Goal: Task Accomplishment & Management: Manage account settings

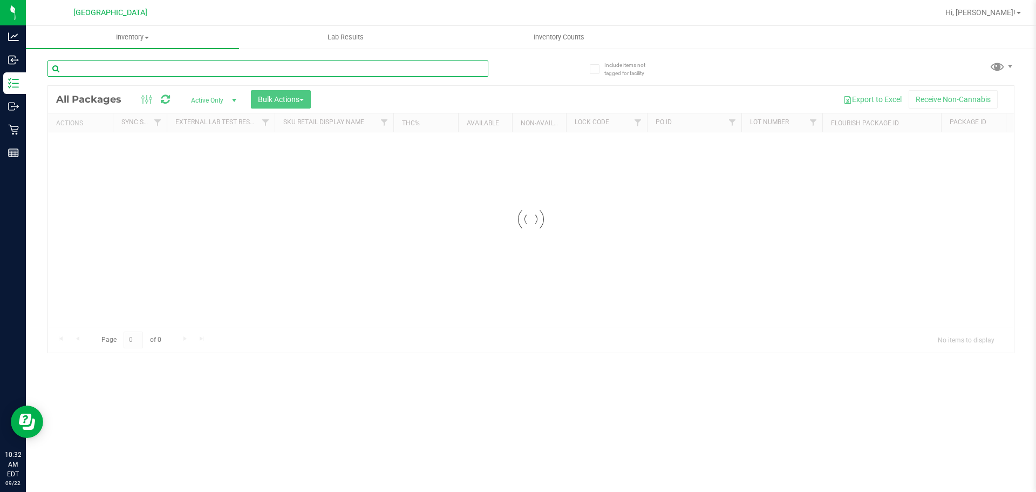
click at [162, 68] on input "text" at bounding box center [267, 68] width 441 height 16
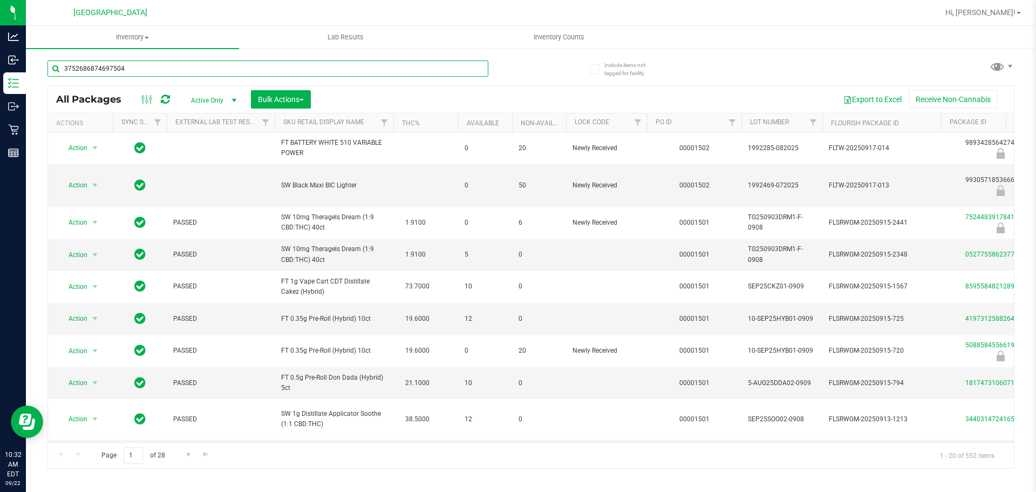
type input "3752686874697504"
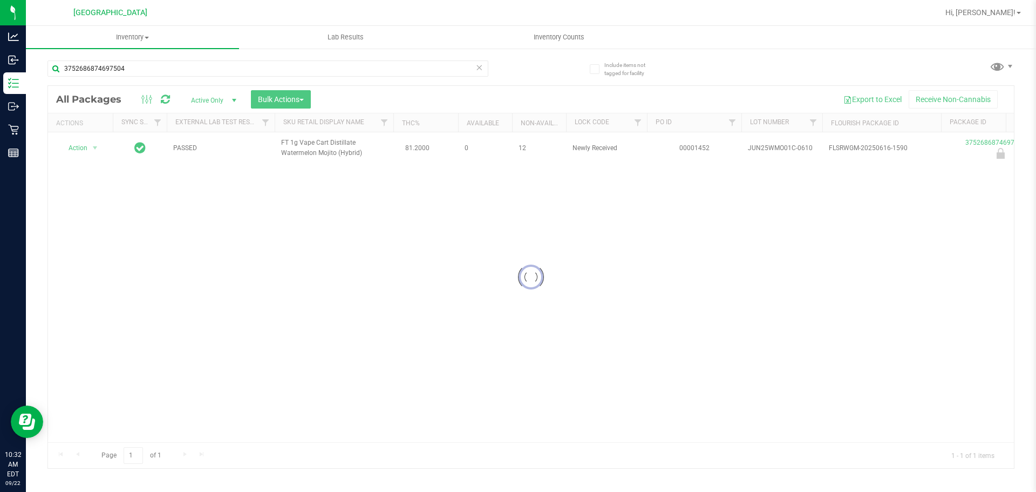
click at [90, 146] on div at bounding box center [531, 277] width 966 height 382
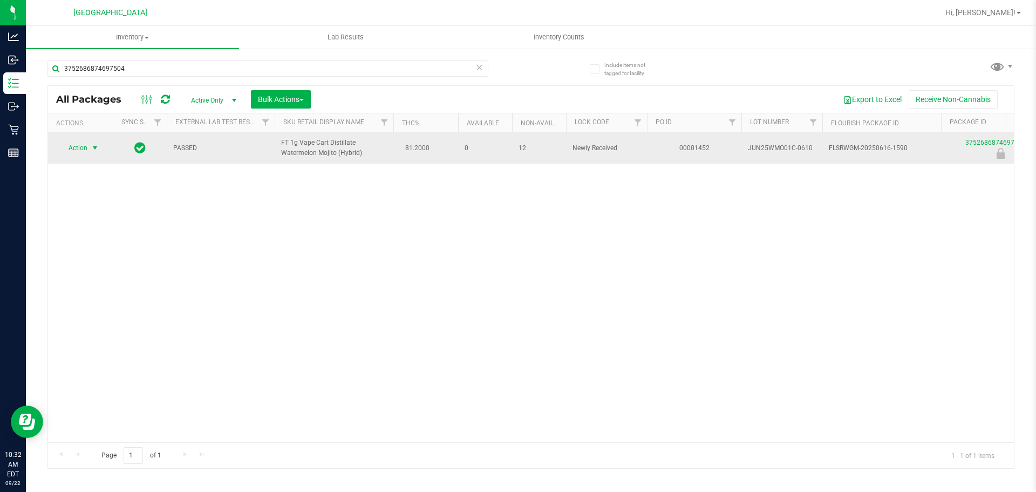
click at [83, 148] on span "Action" at bounding box center [73, 147] width 29 height 15
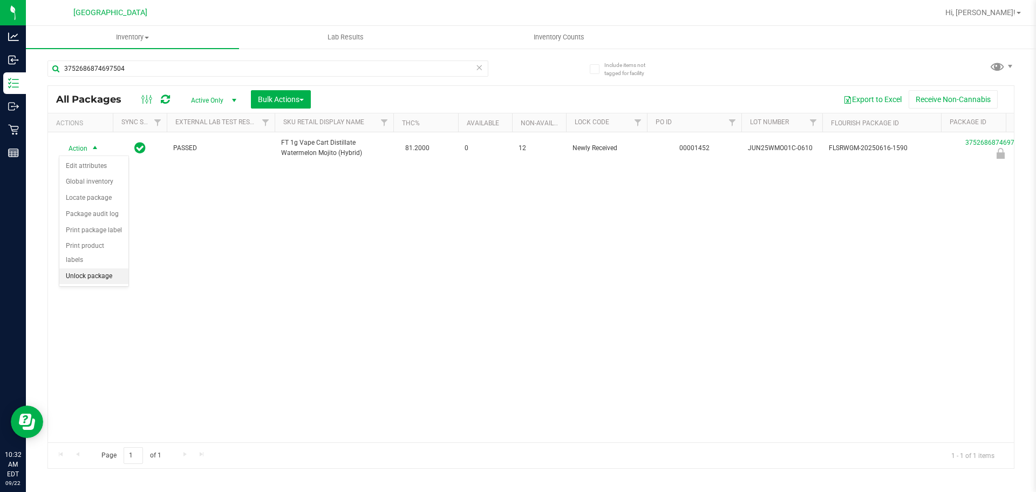
click at [95, 268] on li "Unlock package" at bounding box center [93, 276] width 69 height 16
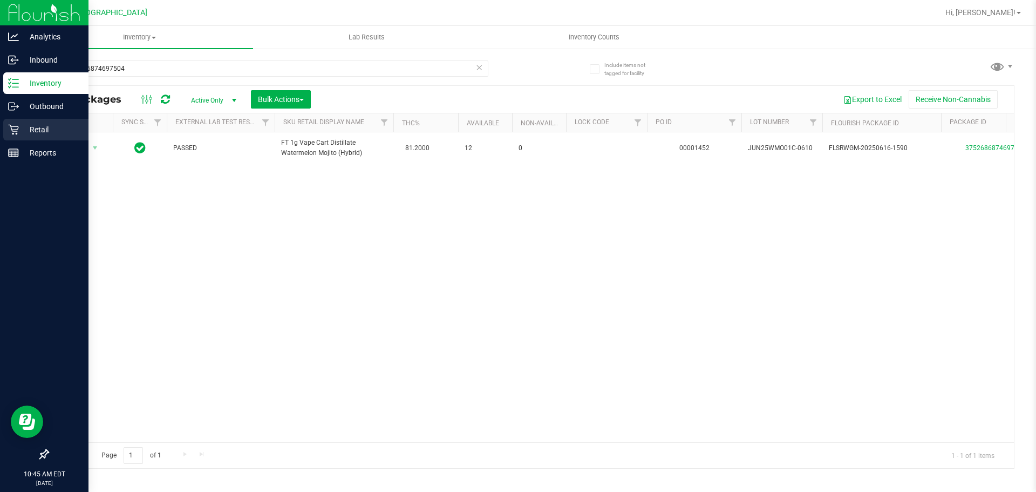
click at [12, 141] on link "Retail" at bounding box center [44, 130] width 89 height 23
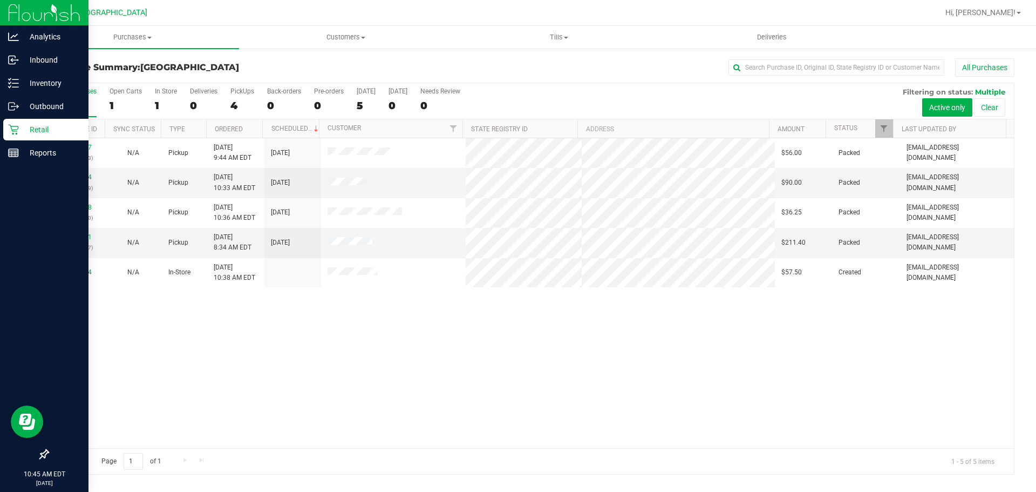
click at [234, 395] on div "11986947 (326667483) N/A Pickup [DATE] 9:44 AM EDT 9/22/2025 $56.00 Packed [EMA…" at bounding box center [531, 293] width 966 height 310
click at [278, 381] on div "11986947 (326667483) N/A Pickup [DATE] 9:44 AM EDT 9/22/2025 $56.00 Packed [EMA…" at bounding box center [531, 293] width 966 height 310
click at [201, 65] on span "[GEOGRAPHIC_DATA]" at bounding box center [189, 67] width 99 height 10
drag, startPoint x: 202, startPoint y: 51, endPoint x: 202, endPoint y: 43, distance: 8.1
click at [202, 50] on div "Purchase Summary: [GEOGRAPHIC_DATA] All Purchases All Purchases 5 Open Carts 1 …" at bounding box center [531, 266] width 1010 height 438
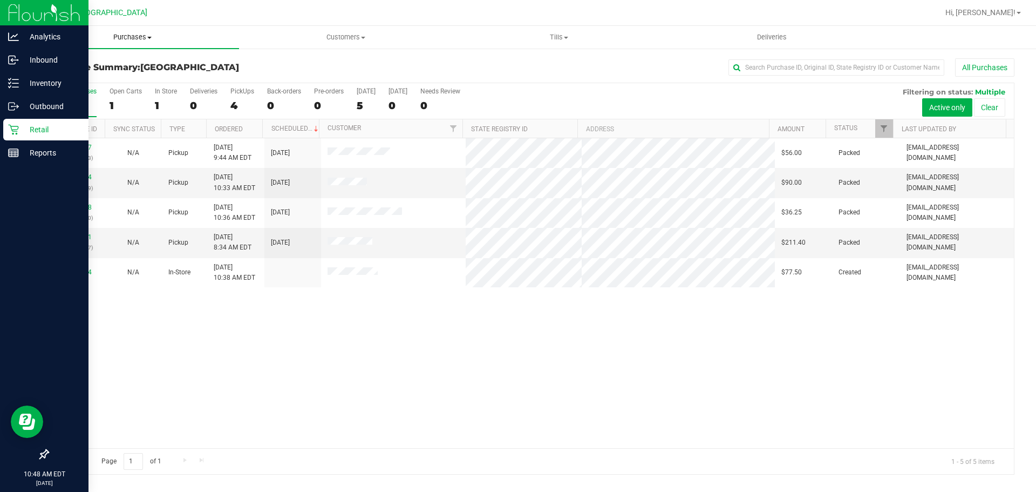
click at [202, 42] on span "Purchases" at bounding box center [132, 37] width 213 height 10
click at [205, 63] on li "Summary of purchases" at bounding box center [132, 65] width 213 height 13
click at [176, 32] on span "Purchases" at bounding box center [139, 37] width 227 height 10
click at [167, 78] on li "Fulfillment" at bounding box center [139, 78] width 227 height 13
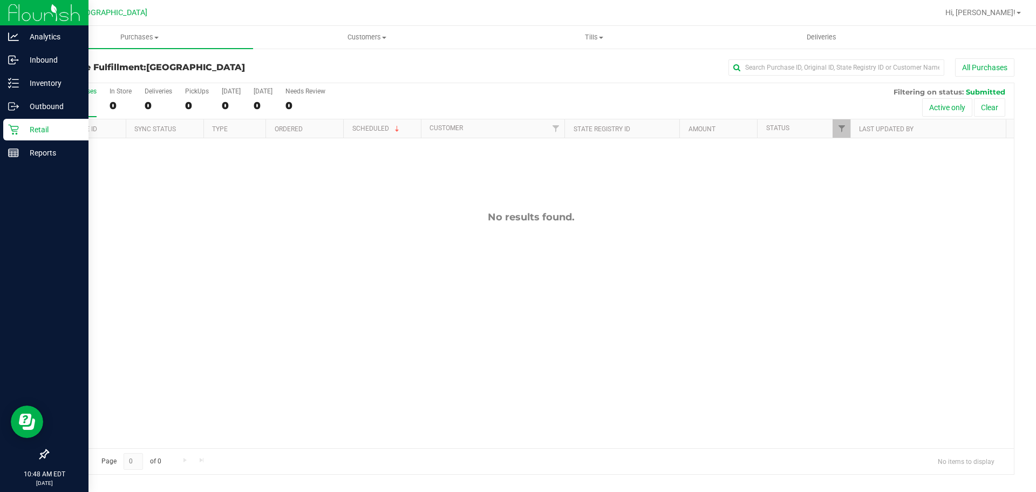
click at [355, 148] on div "No results found." at bounding box center [531, 329] width 966 height 383
click at [27, 151] on p "Reports" at bounding box center [51, 152] width 65 height 13
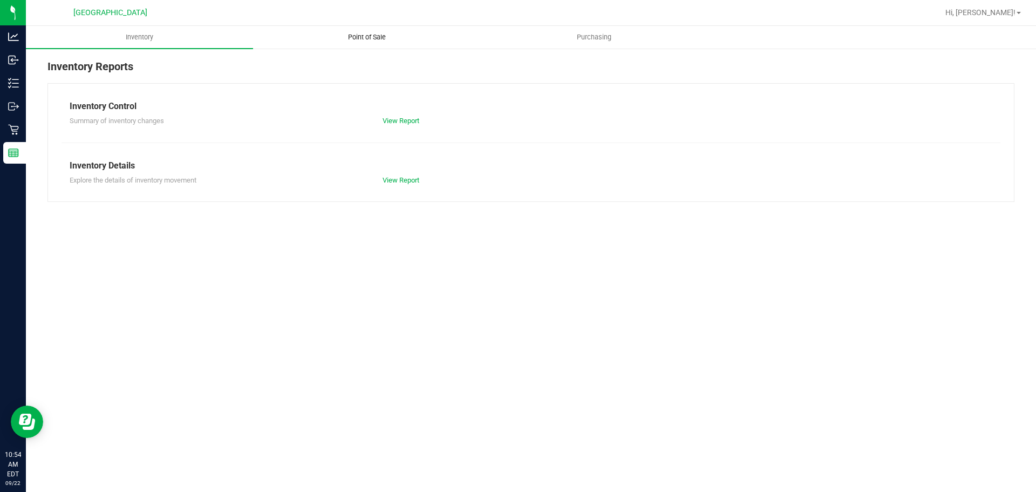
click at [355, 44] on uib-tab-heading "Point of Sale" at bounding box center [367, 37] width 226 height 22
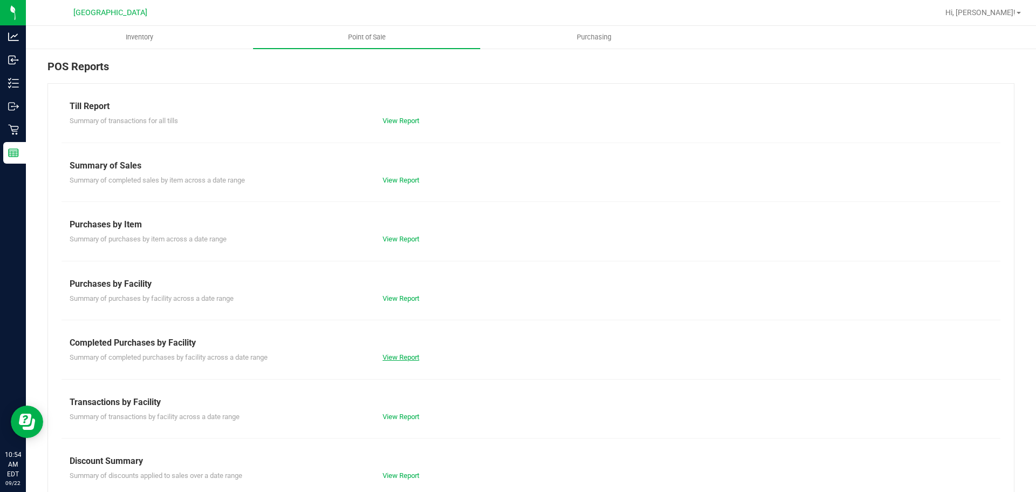
click at [403, 353] on link "View Report" at bounding box center [401, 357] width 37 height 8
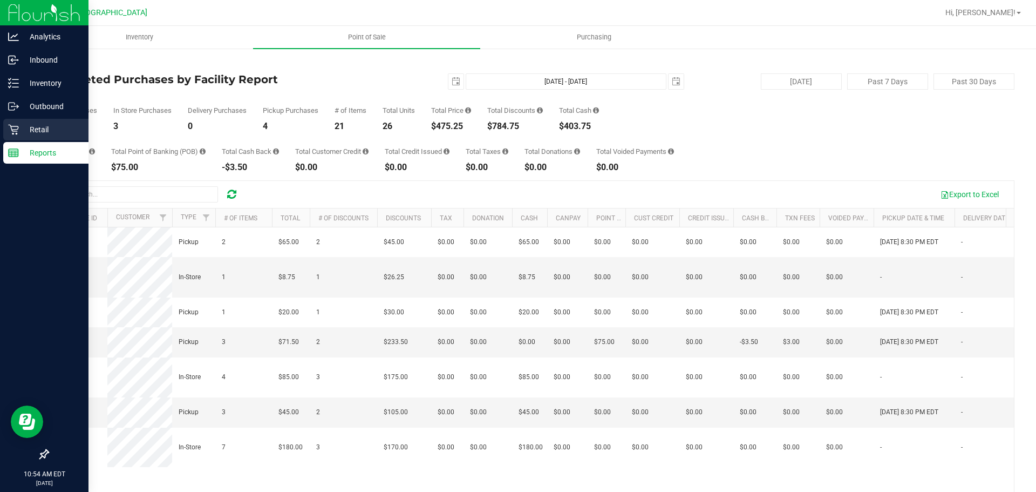
click at [22, 127] on p "Retail" at bounding box center [51, 129] width 65 height 13
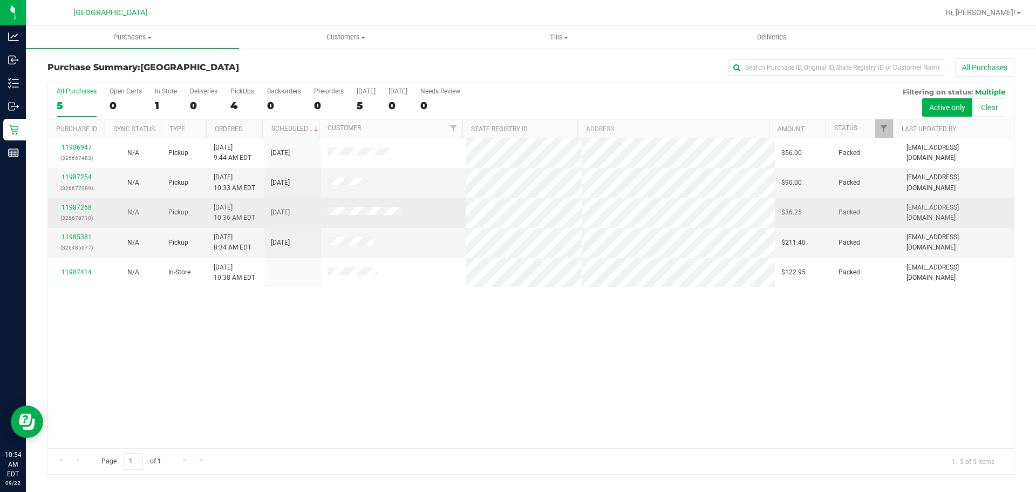
click at [412, 214] on td at bounding box center [393, 213] width 145 height 30
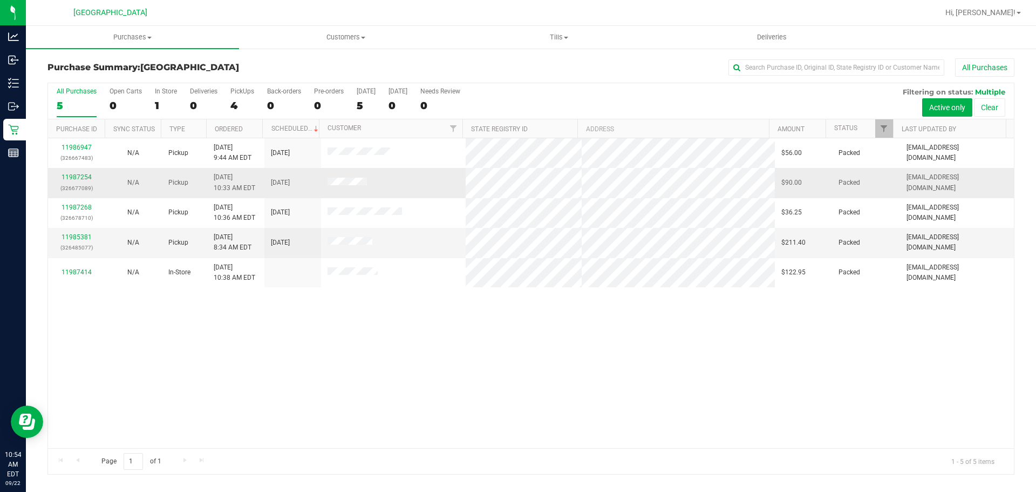
click at [409, 181] on td at bounding box center [393, 183] width 145 height 30
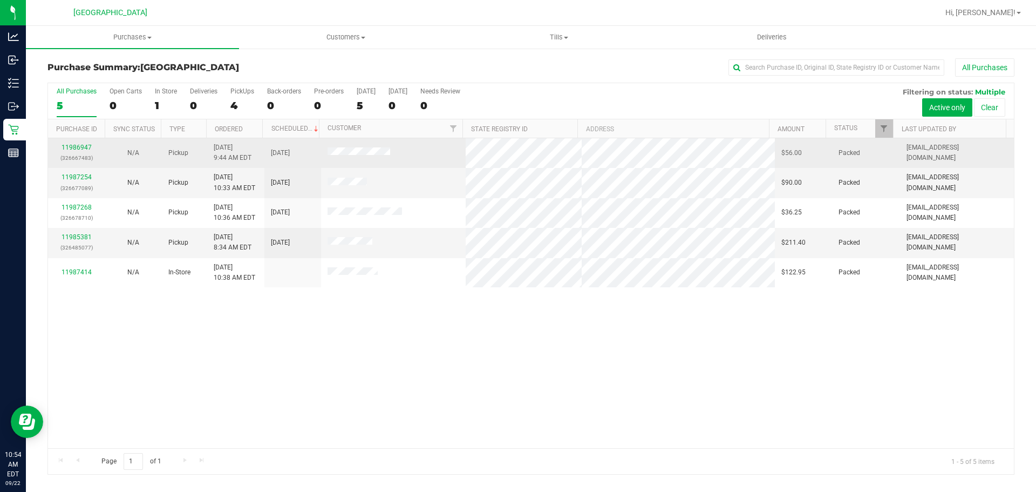
click at [409, 157] on td at bounding box center [393, 153] width 145 height 30
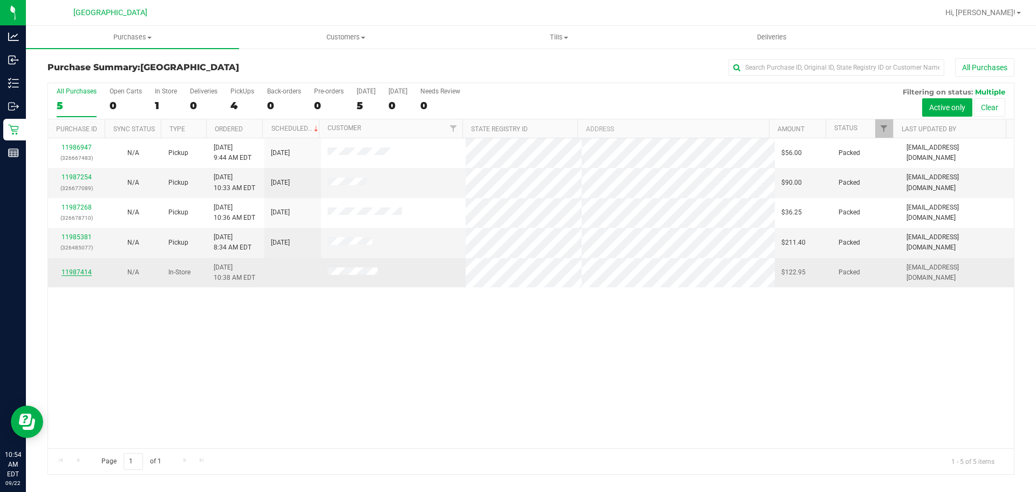
click at [86, 269] on link "11987414" at bounding box center [77, 272] width 30 height 8
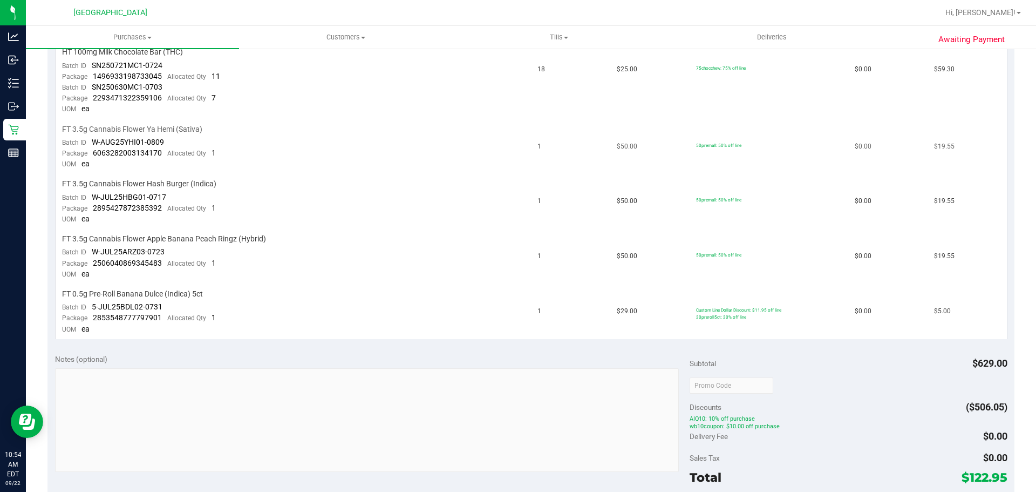
scroll to position [324, 0]
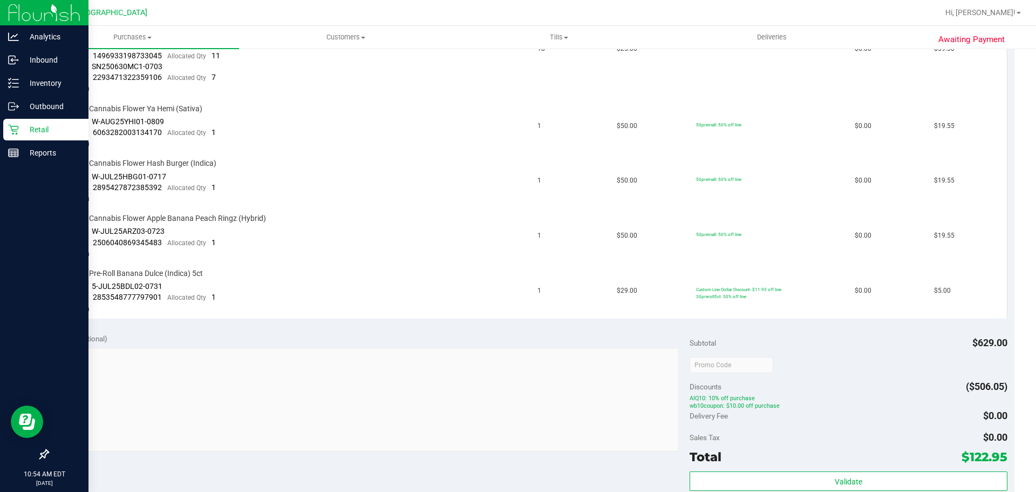
click at [13, 127] on icon at bounding box center [13, 129] width 11 height 11
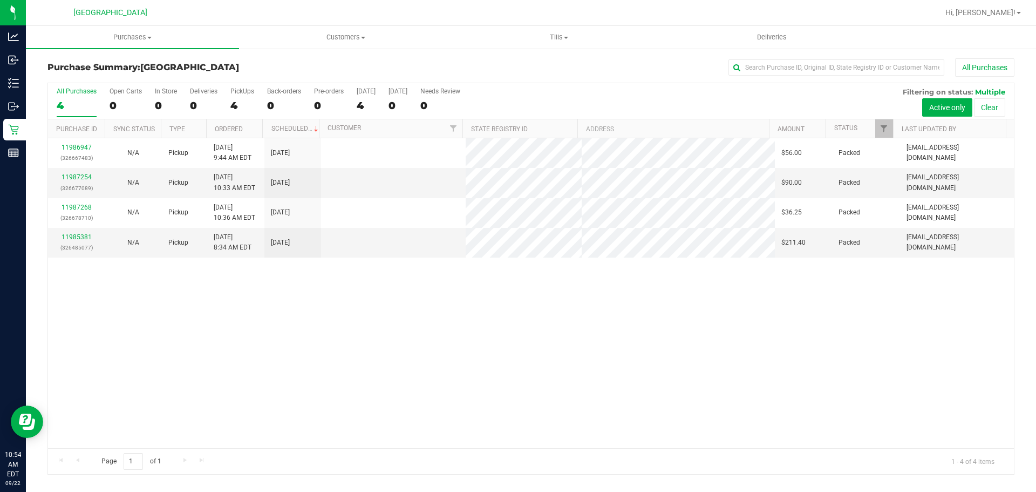
click at [240, 64] on h3 "Purchase Summary: [GEOGRAPHIC_DATA]" at bounding box center [208, 68] width 322 height 10
click at [220, 65] on span "[GEOGRAPHIC_DATA]" at bounding box center [189, 67] width 99 height 10
click at [233, 65] on h3 "Purchase Summary: [GEOGRAPHIC_DATA]" at bounding box center [208, 68] width 322 height 10
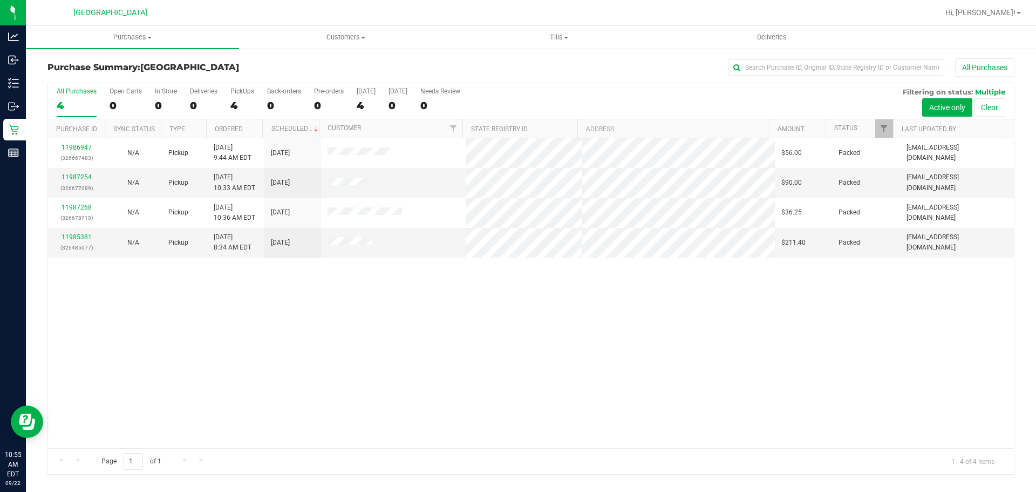
click at [587, 336] on div "11986947 (326667483) N/A Pickup [DATE] 9:44 AM EDT 9/22/2025 $56.00 Packed [EMA…" at bounding box center [531, 293] width 966 height 310
click at [164, 37] on span "Purchases" at bounding box center [132, 37] width 213 height 10
click at [155, 65] on li "Summary of purchases" at bounding box center [132, 65] width 213 height 13
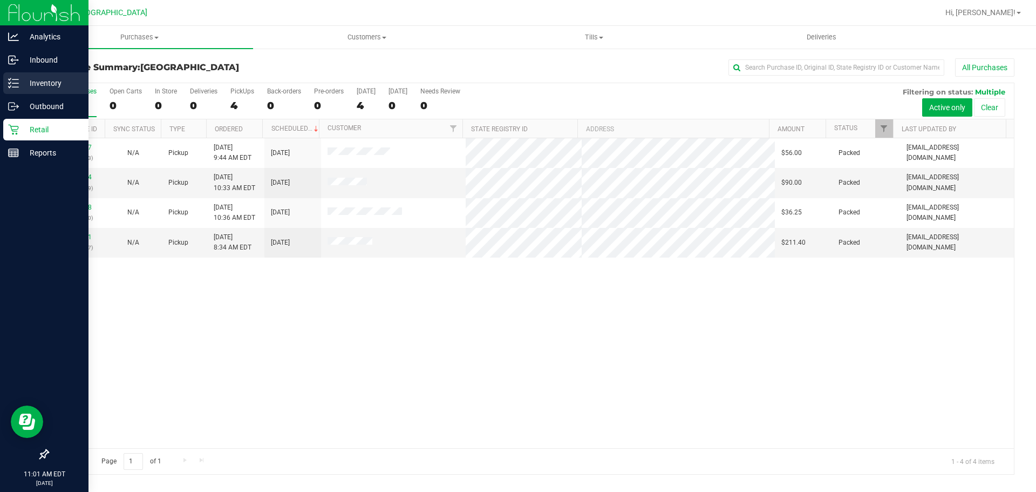
click at [13, 74] on div "Inventory" at bounding box center [45, 83] width 85 height 22
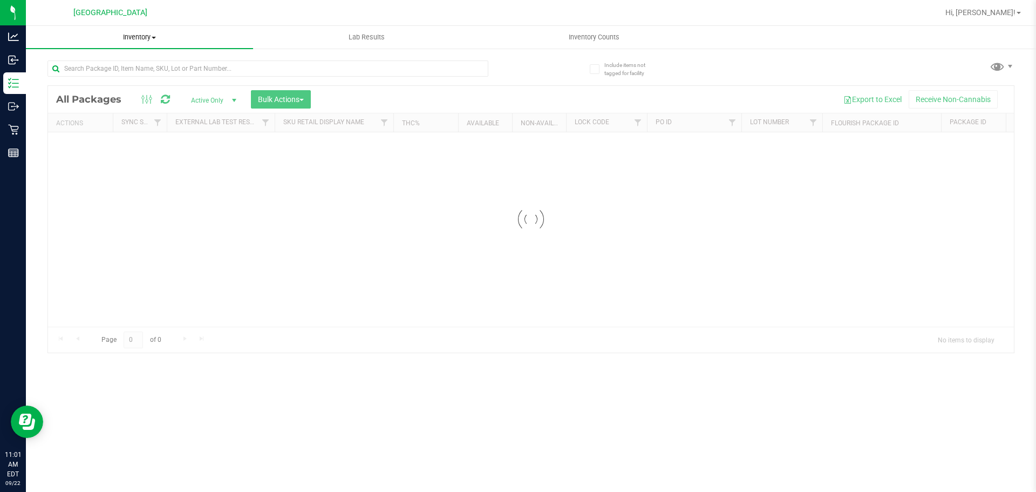
click at [223, 52] on div at bounding box center [289, 68] width 484 height 35
click at [226, 64] on input "text" at bounding box center [267, 68] width 441 height 16
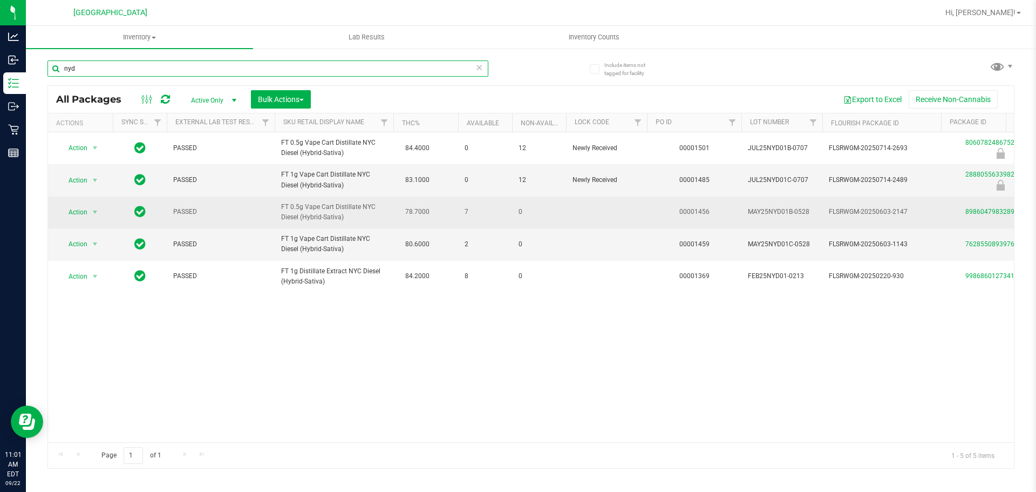
type input "nyd"
click at [982, 216] on div "8986047983289634" at bounding box center [1001, 212] width 122 height 10
click at [986, 214] on link "8986047983289634" at bounding box center [996, 212] width 60 height 8
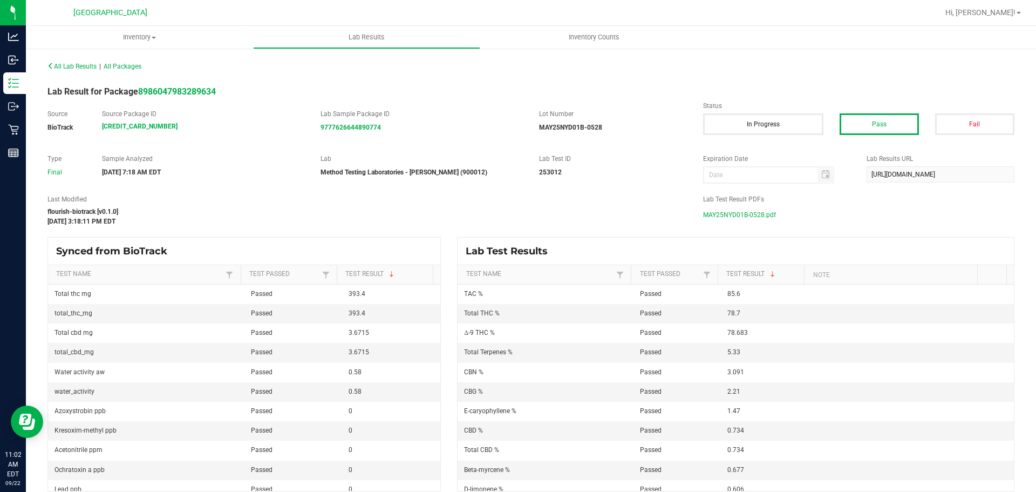
click at [744, 218] on span "MAY25NYD01B-0528.pdf" at bounding box center [739, 215] width 73 height 16
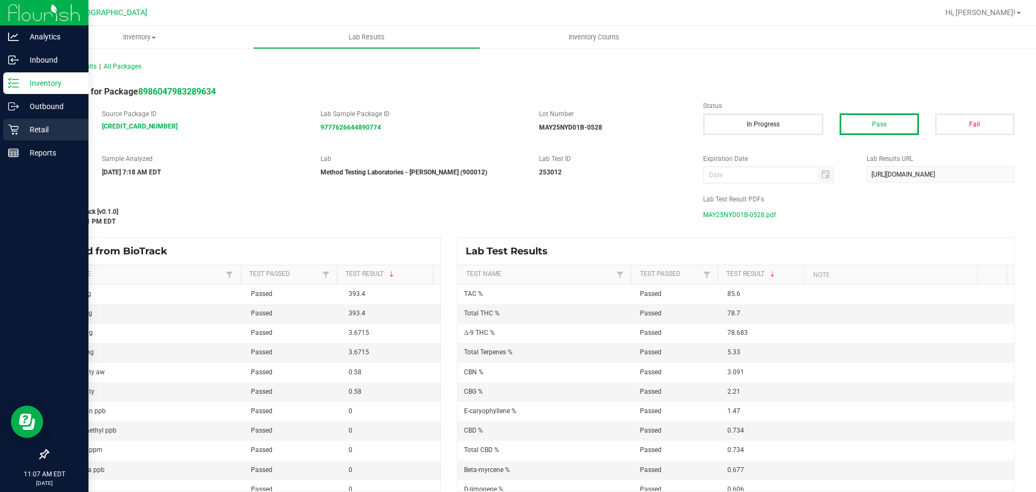
click at [18, 134] on icon at bounding box center [13, 129] width 11 height 11
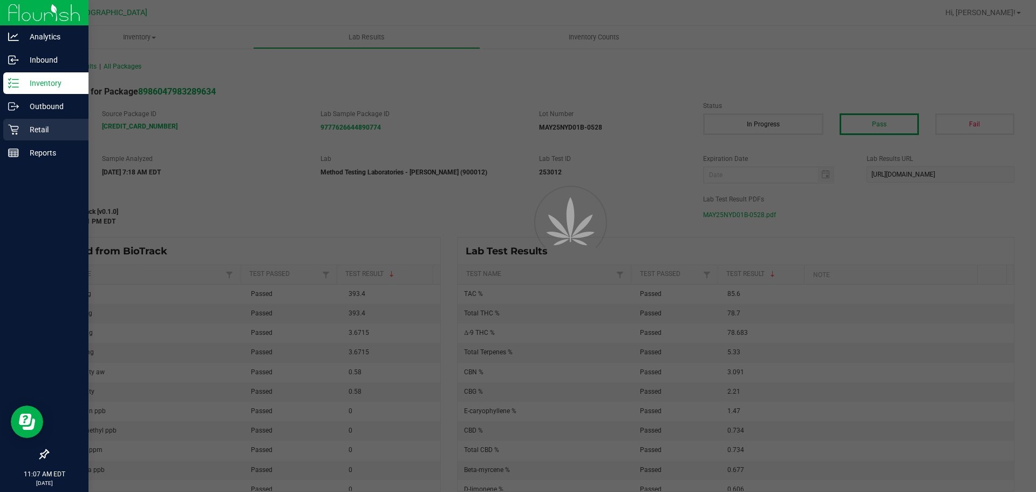
click at [12, 126] on icon at bounding box center [13, 130] width 10 height 10
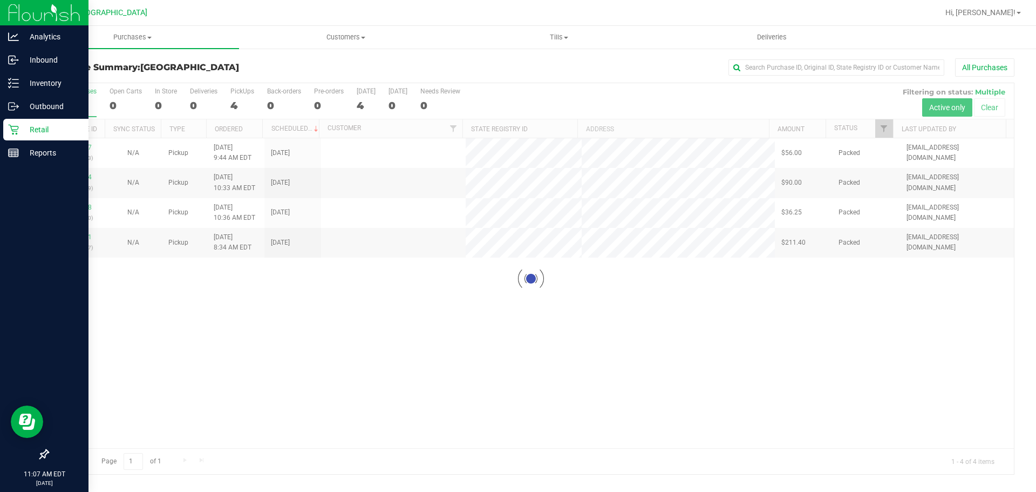
click at [790, 298] on div at bounding box center [531, 278] width 966 height 391
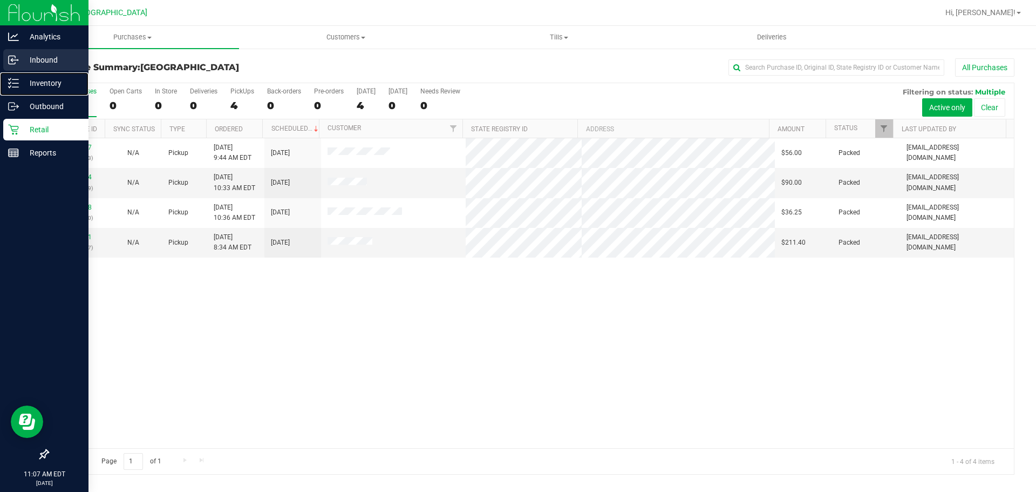
drag, startPoint x: 13, startPoint y: 80, endPoint x: 46, endPoint y: 71, distance: 34.2
click at [13, 80] on icon at bounding box center [13, 83] width 11 height 11
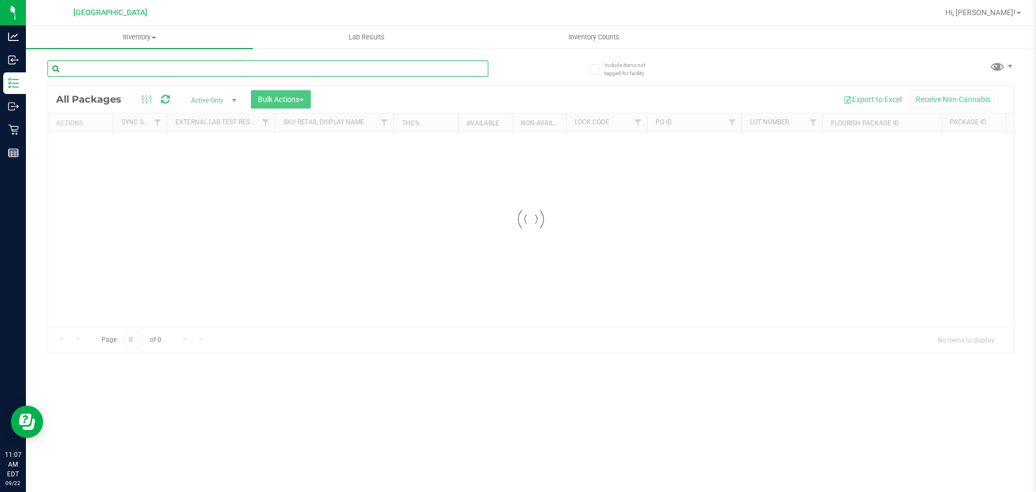
click at [295, 66] on input "text" at bounding box center [267, 68] width 441 height 16
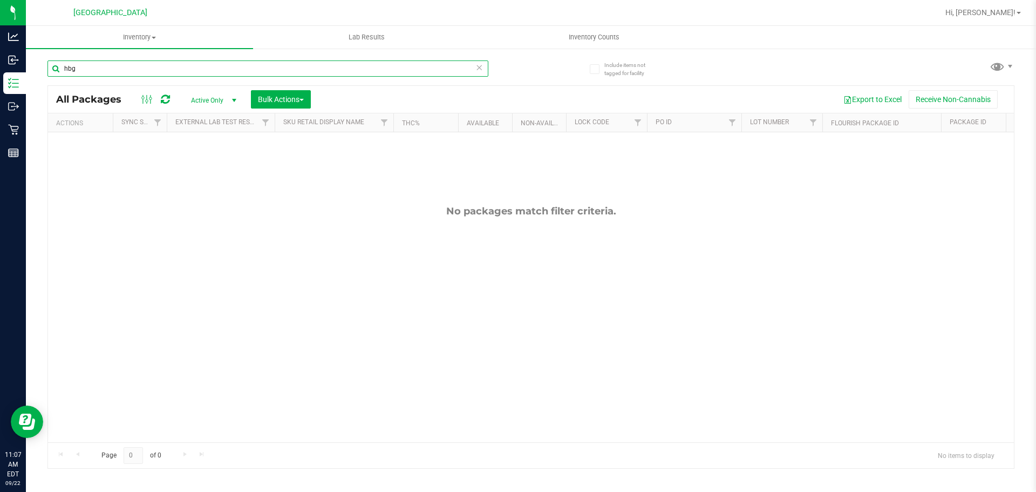
type input "hbg"
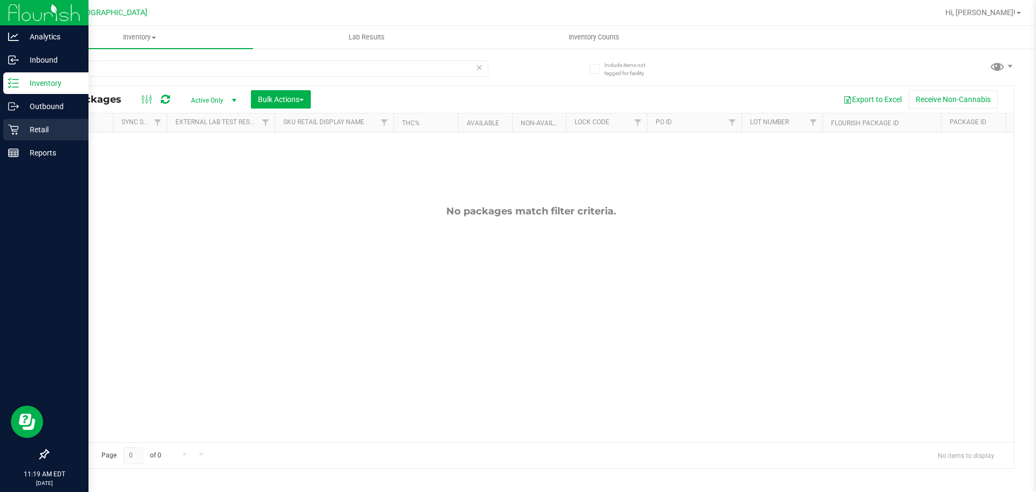
click at [23, 130] on p "Retail" at bounding box center [51, 129] width 65 height 13
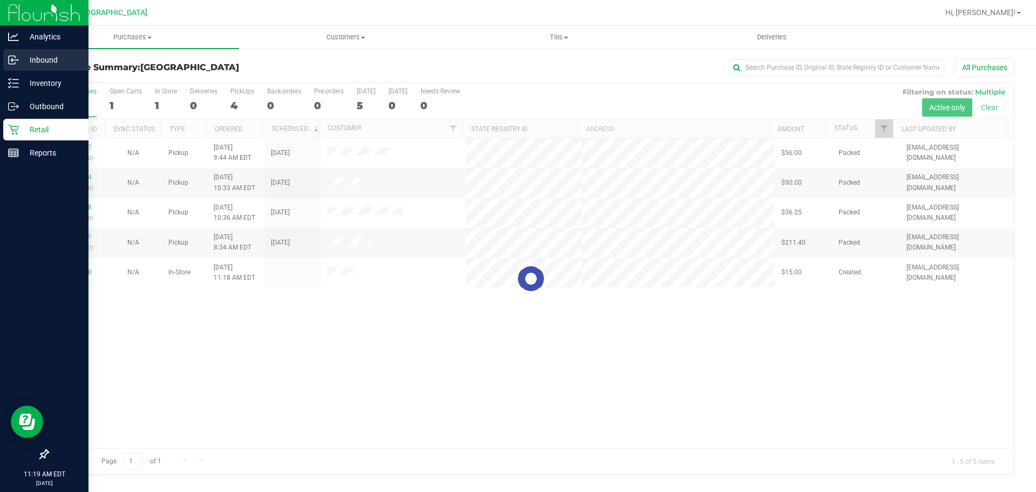
click at [24, 58] on p "Inbound" at bounding box center [51, 59] width 65 height 13
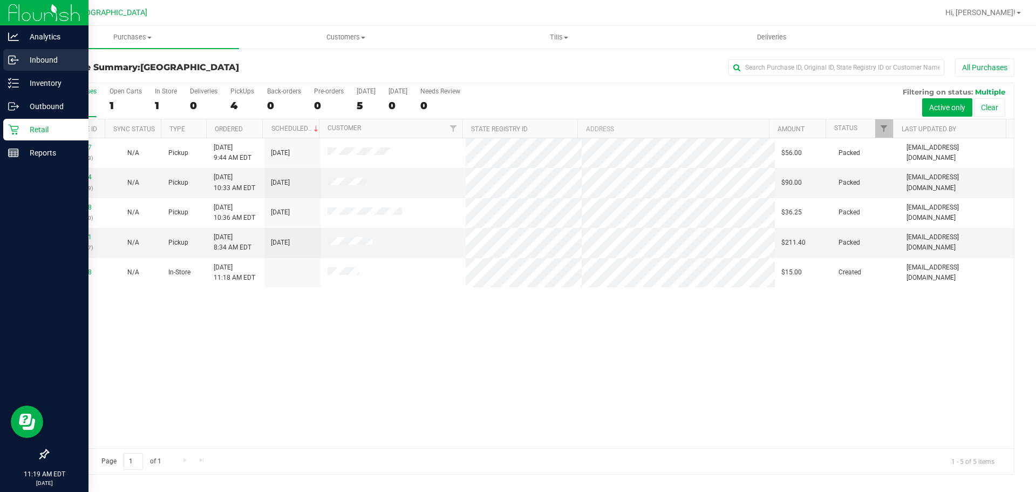
click at [24, 58] on p "Inbound" at bounding box center [51, 59] width 65 height 13
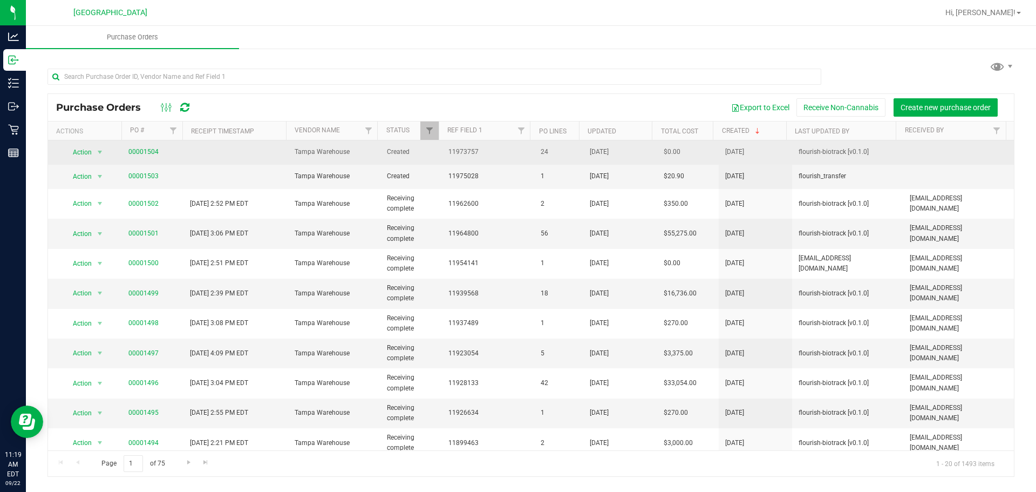
click at [133, 146] on td "00001504" at bounding box center [153, 152] width 62 height 24
click at [146, 149] on link "00001504" at bounding box center [143, 152] width 30 height 8
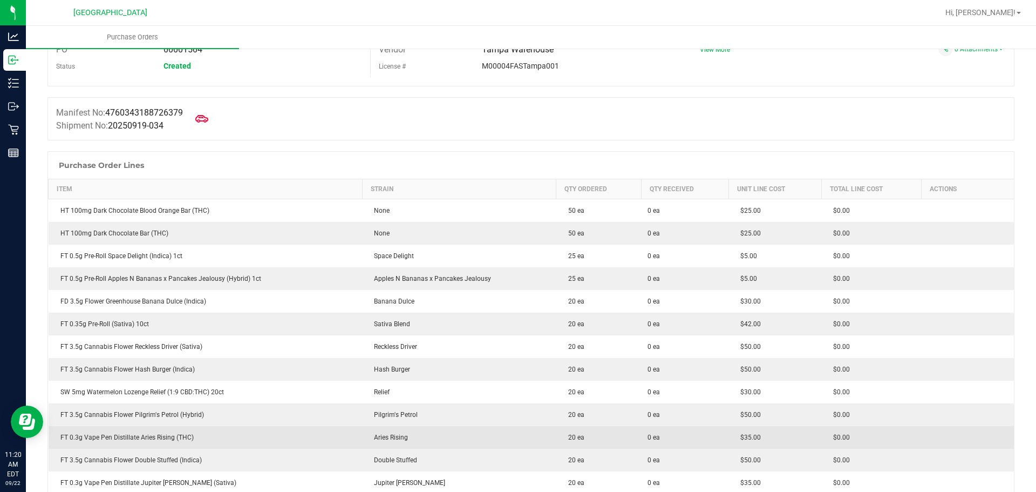
scroll to position [162, 0]
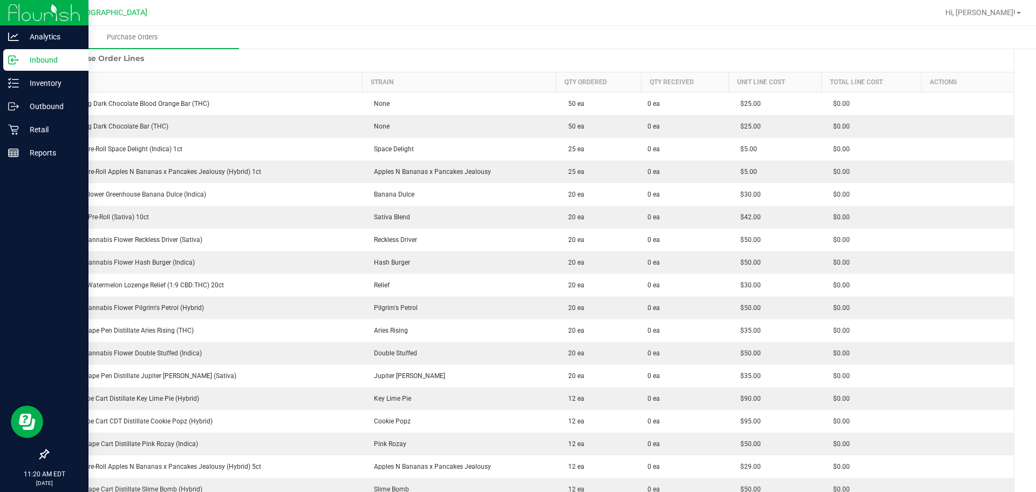
click at [16, 59] on icon at bounding box center [13, 60] width 11 height 11
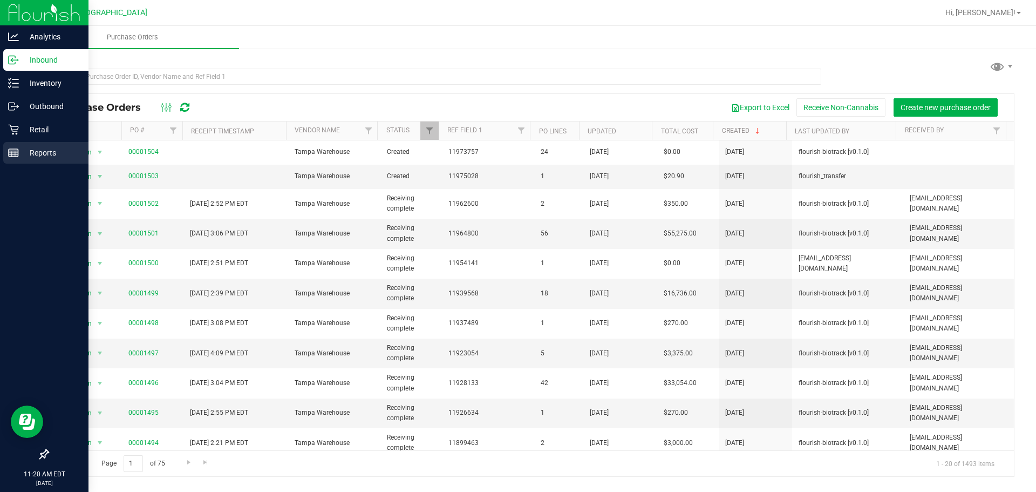
click at [35, 144] on div "Reports" at bounding box center [45, 153] width 85 height 22
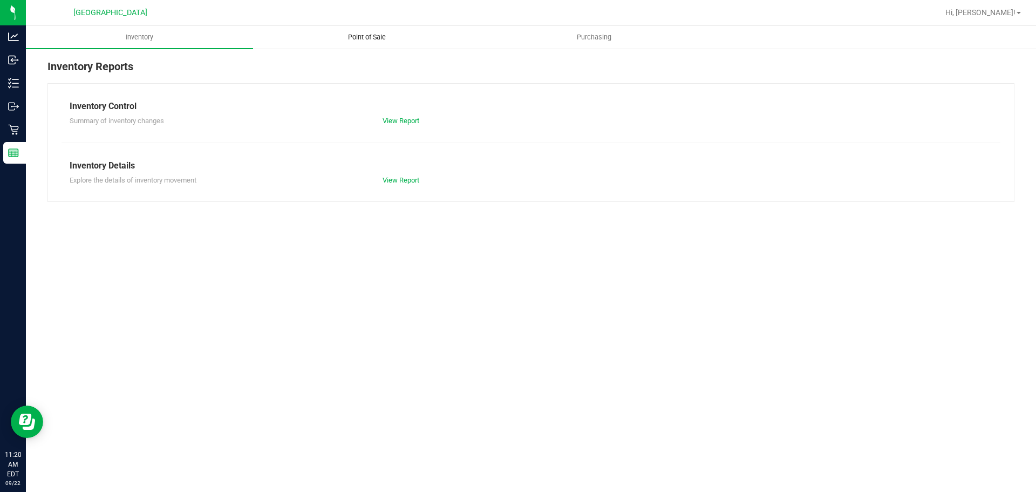
click at [352, 30] on uib-tab-heading "Point of Sale" at bounding box center [367, 37] width 226 height 22
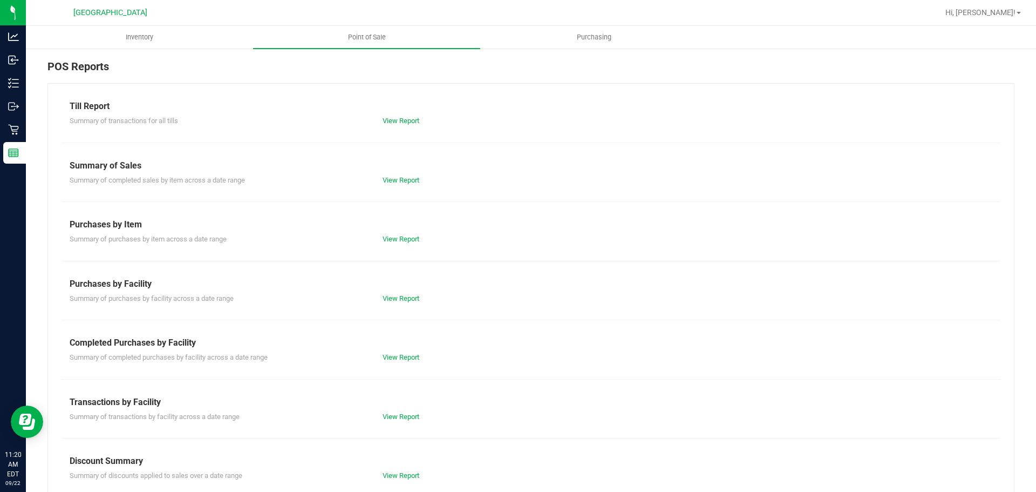
click at [391, 365] on div "Till Report Summary of transactions for all tills View Report Summary of Sales …" at bounding box center [530, 319] width 967 height 473
click at [395, 354] on link "View Report" at bounding box center [401, 357] width 37 height 8
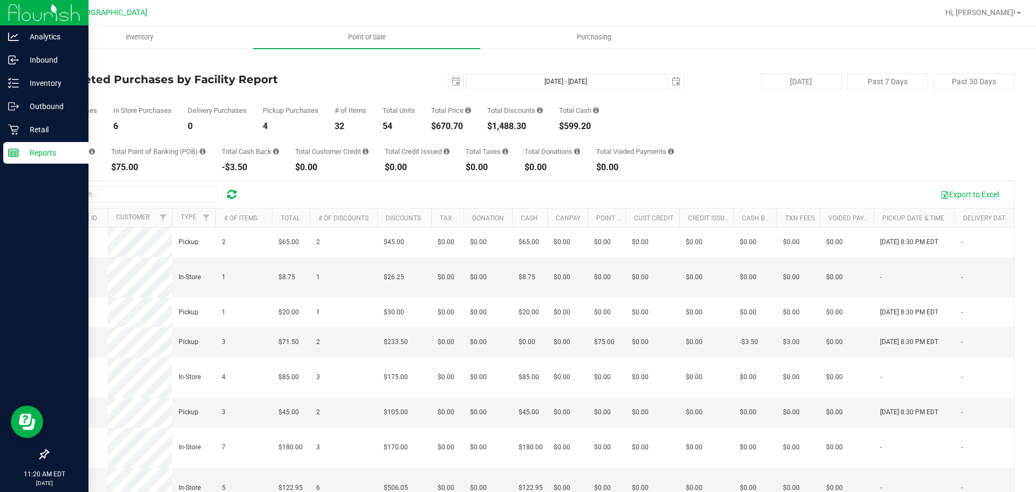
click at [11, 149] on rect at bounding box center [14, 153] width 10 height 8
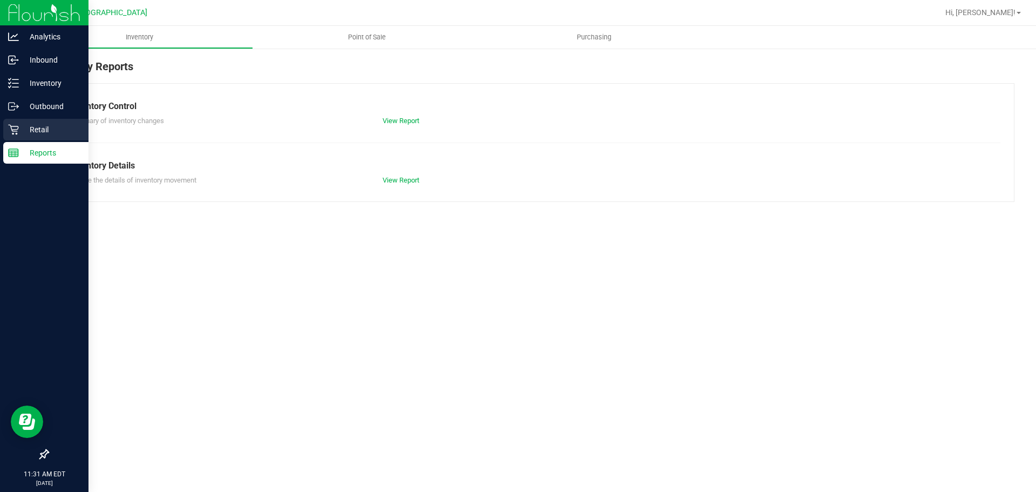
click at [43, 134] on p "Retail" at bounding box center [51, 129] width 65 height 13
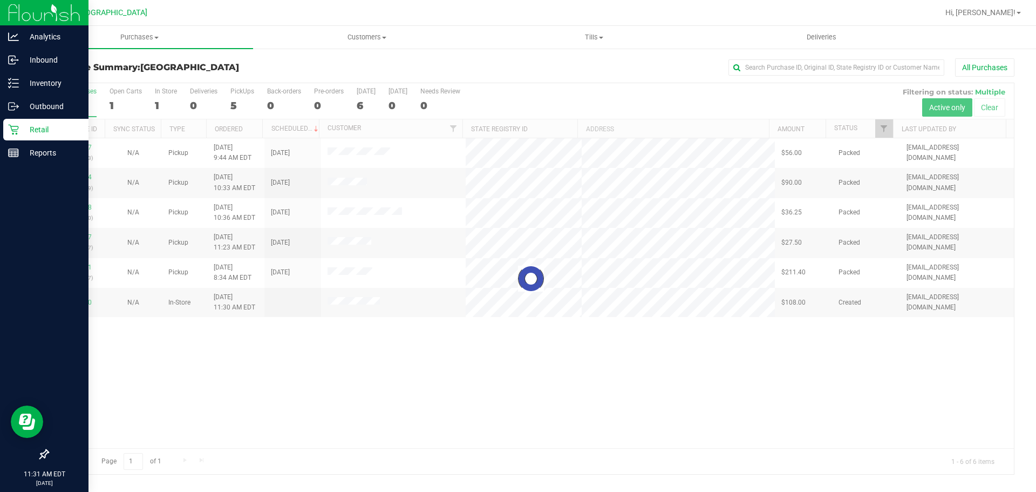
click at [288, 68] on h3 "Purchase Summary: [GEOGRAPHIC_DATA]" at bounding box center [208, 68] width 322 height 10
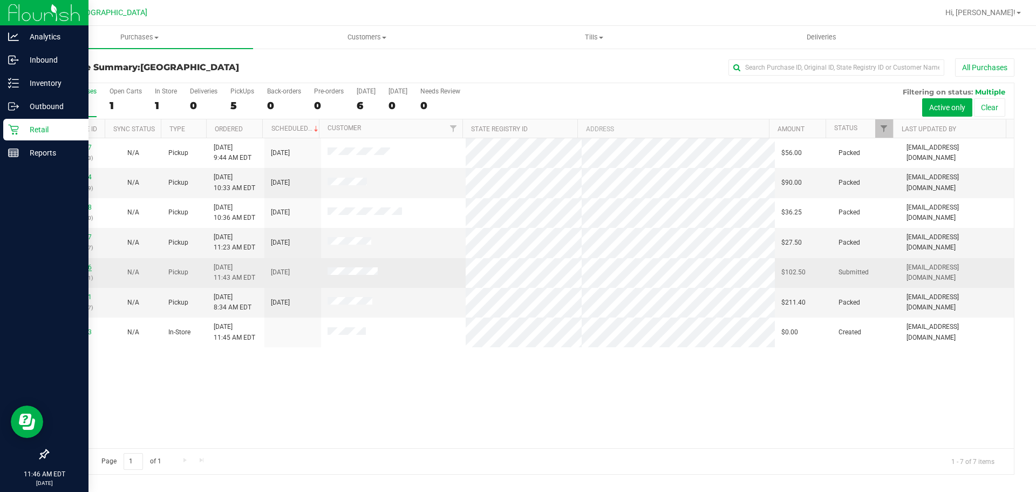
click at [88, 268] on link "11987946" at bounding box center [77, 267] width 30 height 8
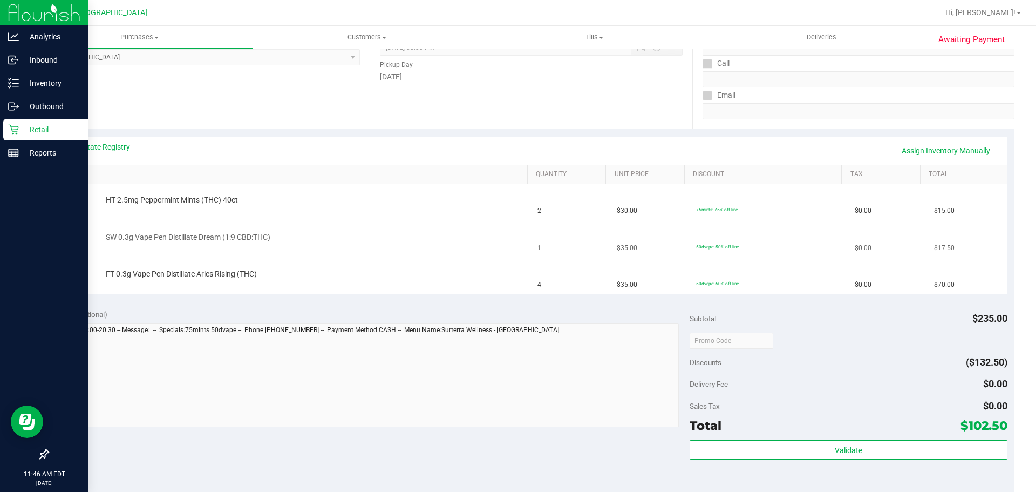
click at [372, 257] on td "SW 0.3g Vape Pen Distillate Dream (1:9 CBD:THC)" at bounding box center [294, 239] width 476 height 37
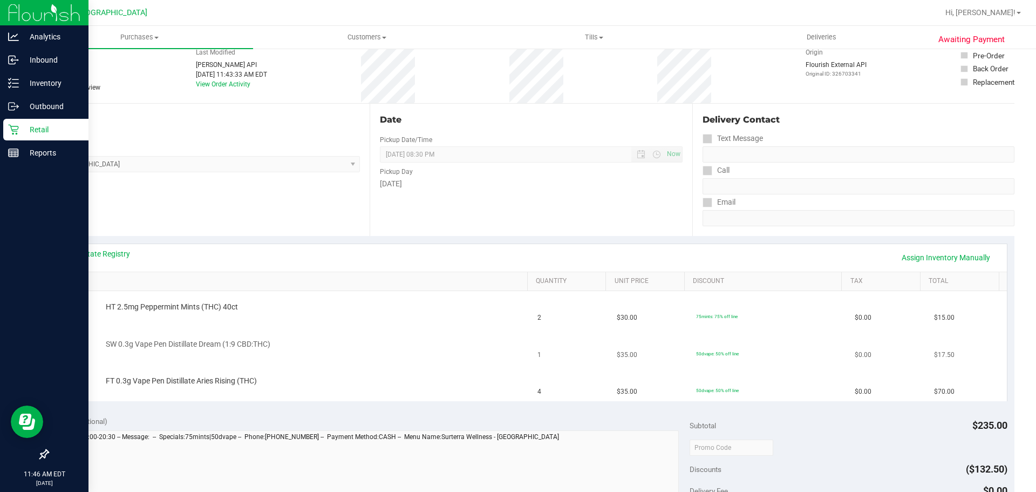
scroll to position [54, 0]
click at [350, 343] on div "SW 0.3g Vape Pen Distillate Dream (1:9 CBD:THC)" at bounding box center [311, 345] width 422 height 11
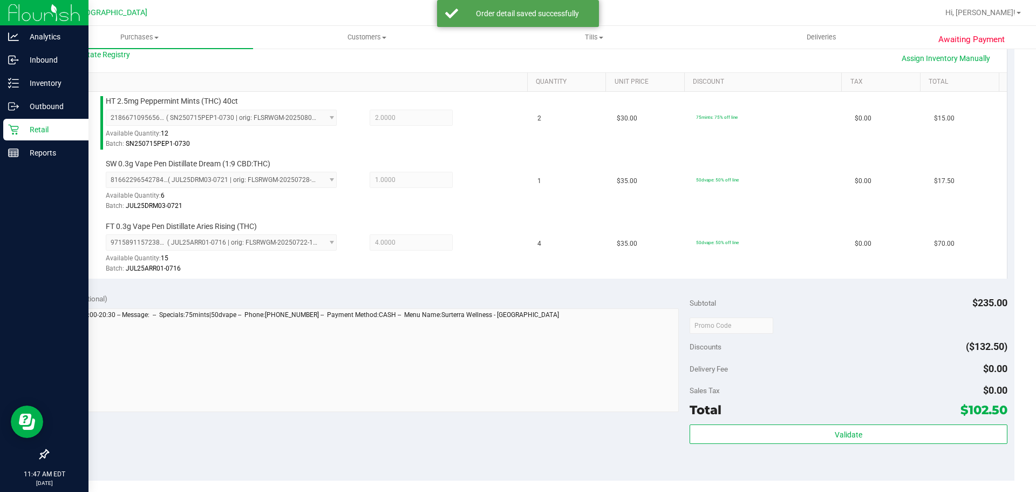
scroll to position [270, 0]
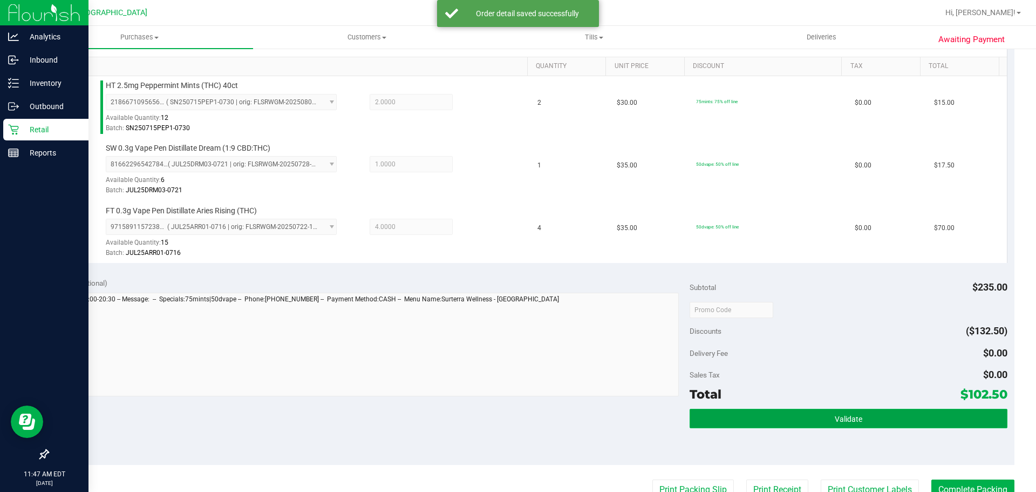
click at [798, 414] on button "Validate" at bounding box center [848, 418] width 317 height 19
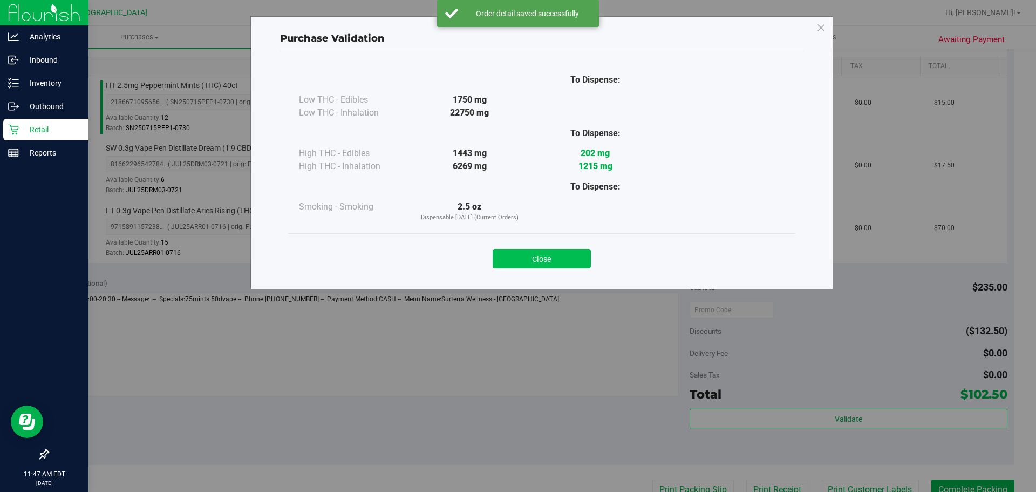
click at [576, 257] on button "Close" at bounding box center [542, 258] width 98 height 19
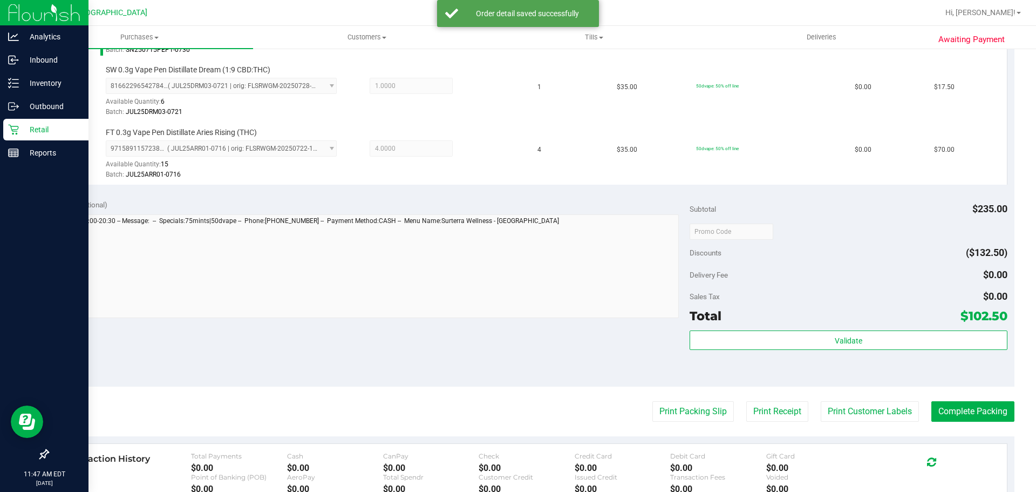
scroll to position [432, 0]
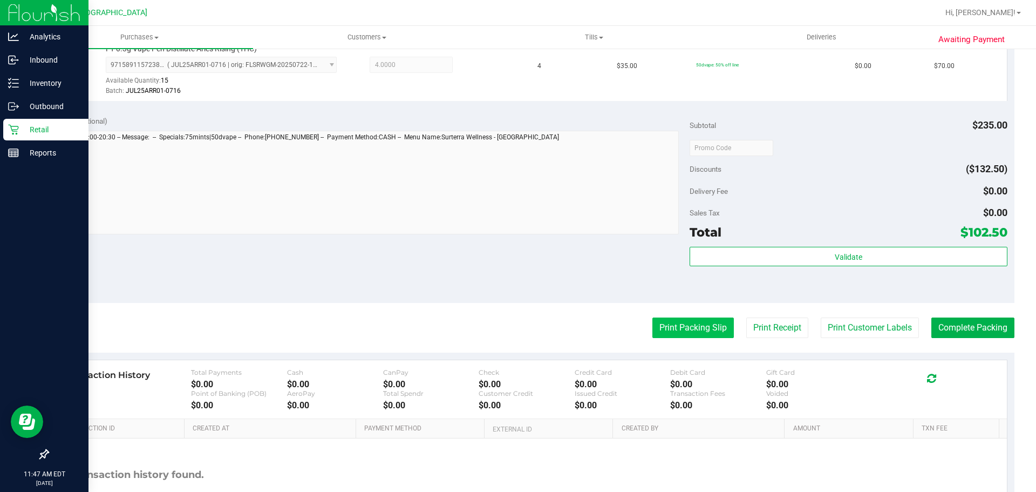
click at [663, 329] on button "Print Packing Slip" at bounding box center [694, 327] width 82 height 21
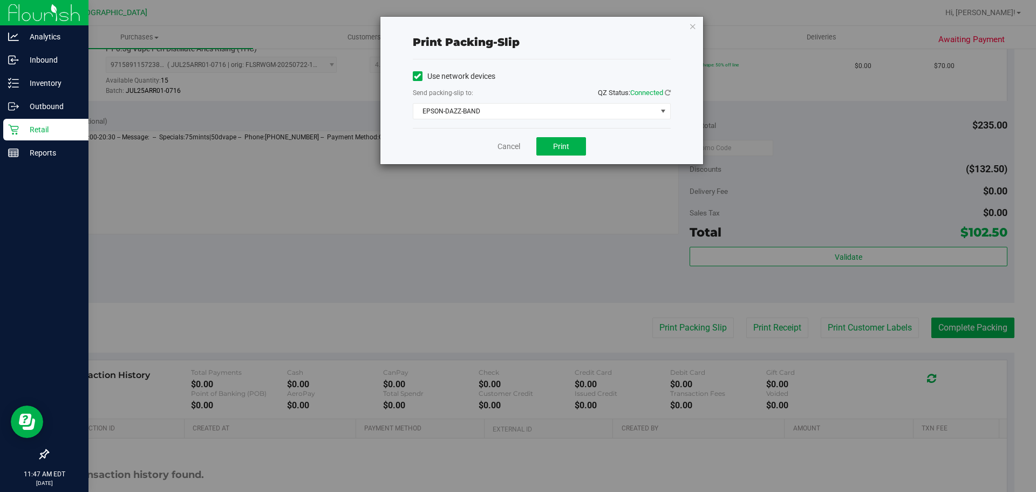
click at [535, 150] on div "Cancel Print" at bounding box center [542, 146] width 258 height 36
click at [542, 147] on button "Print" at bounding box center [562, 146] width 50 height 18
click at [499, 143] on link "Cancel" at bounding box center [509, 146] width 23 height 11
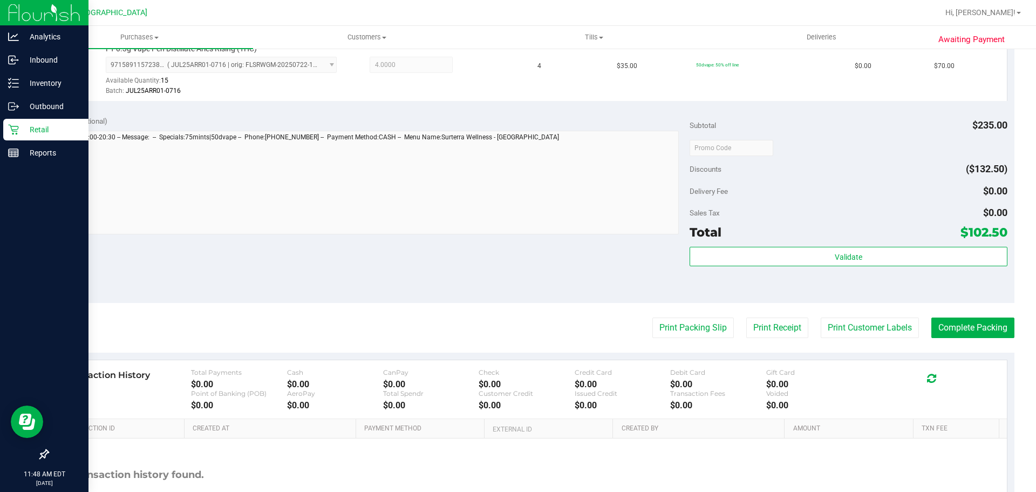
click at [840, 288] on div "Validate" at bounding box center [848, 271] width 317 height 49
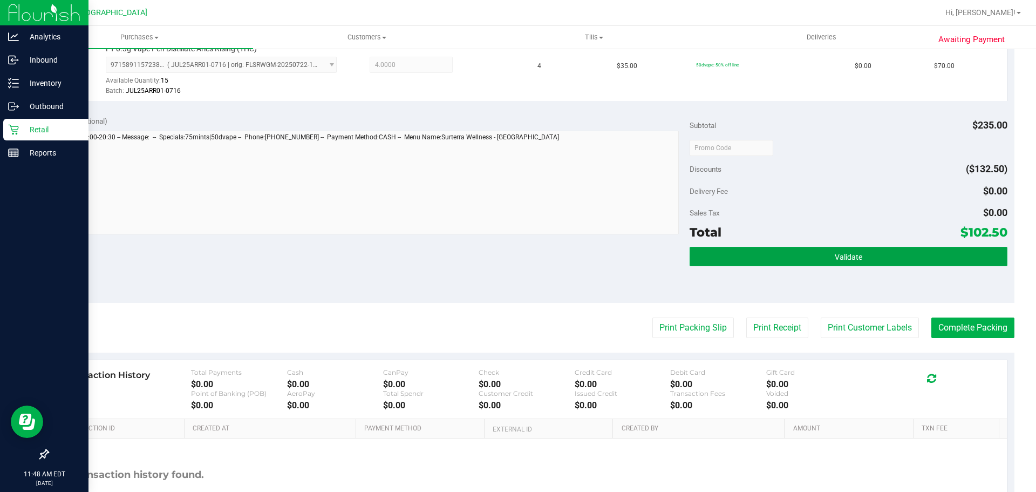
click at [852, 264] on button "Validate" at bounding box center [848, 256] width 317 height 19
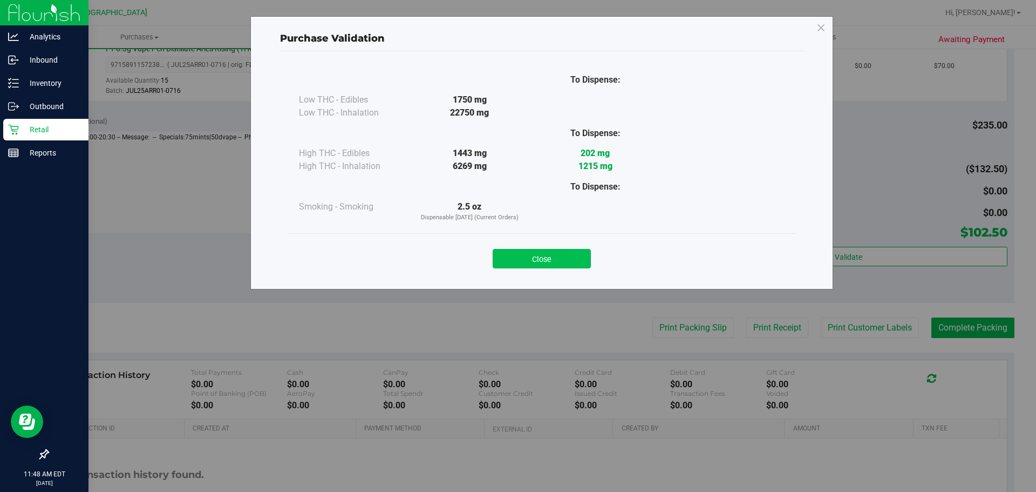
click at [585, 267] on button "Close" at bounding box center [542, 258] width 98 height 19
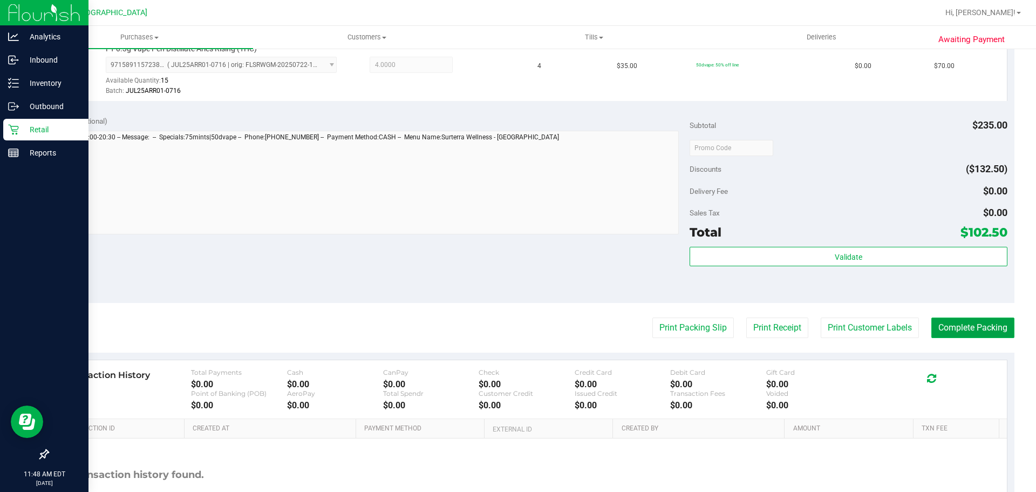
click at [954, 334] on button "Complete Packing" at bounding box center [973, 327] width 83 height 21
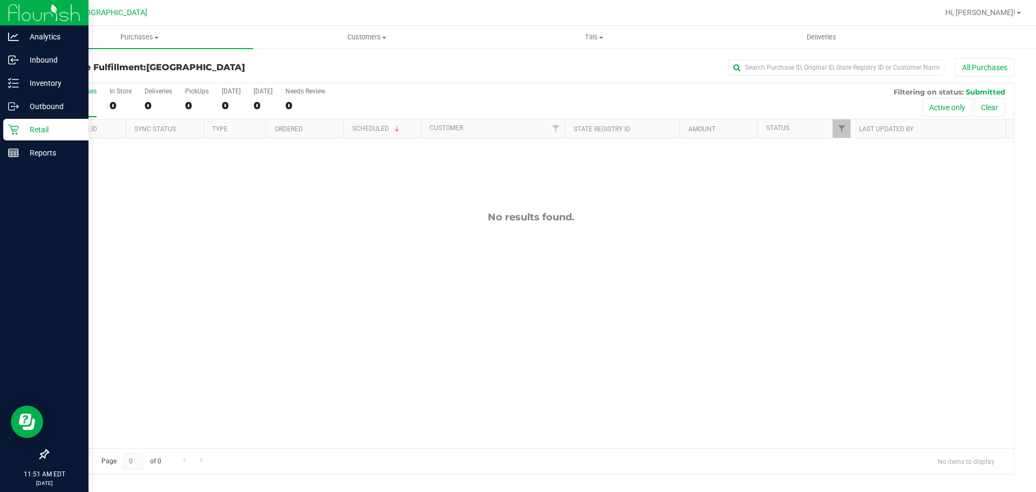
click at [547, 321] on div "No results found." at bounding box center [531, 329] width 966 height 383
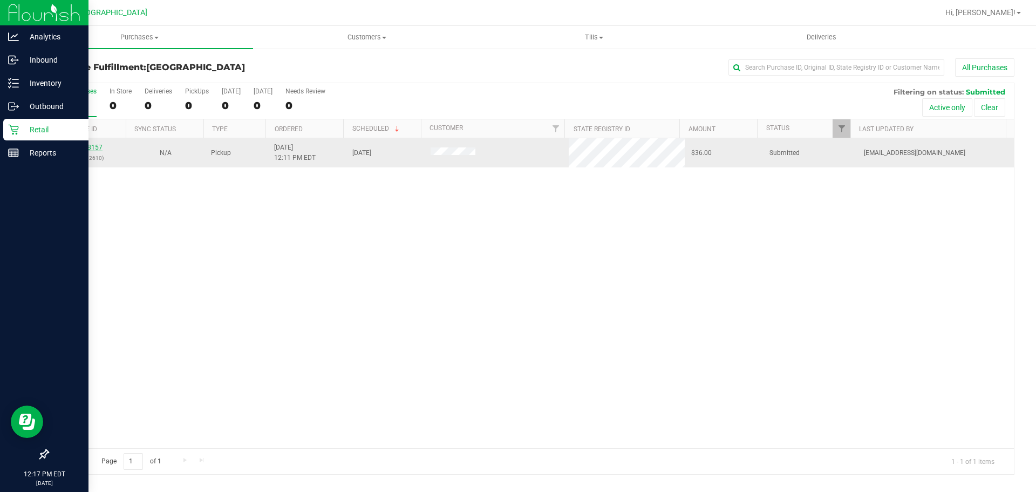
click at [91, 145] on link "11988157" at bounding box center [87, 148] width 30 height 8
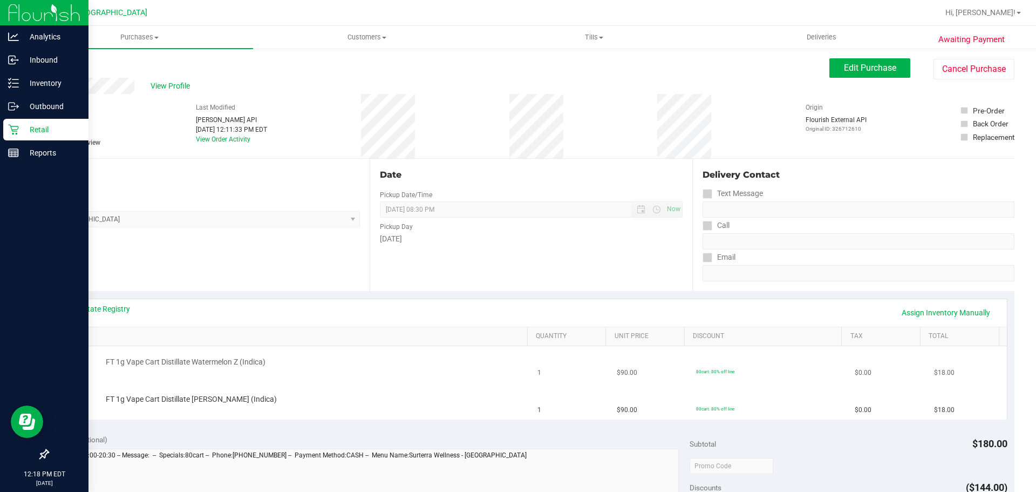
click at [303, 370] on div "FT 1g Vape Cart Distillate Watermelon Z (Indica)" at bounding box center [293, 364] width 463 height 15
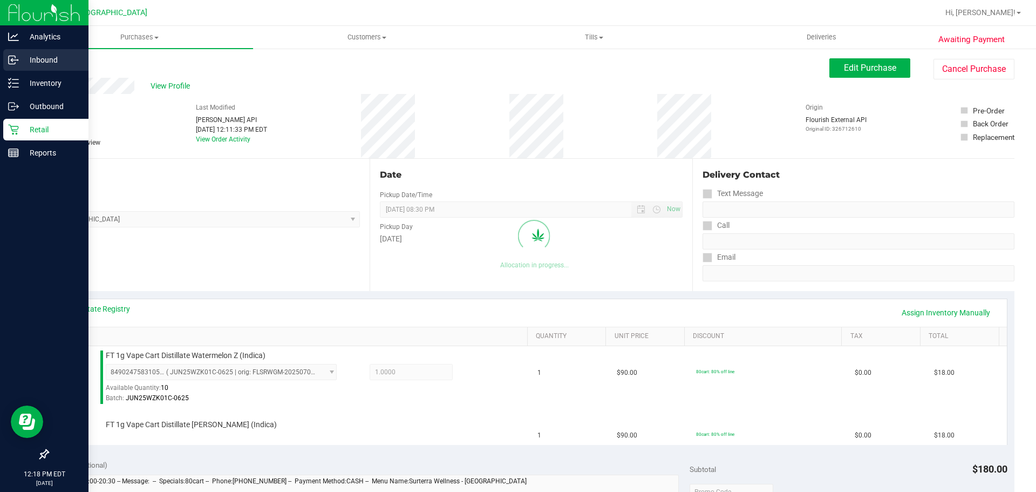
click at [29, 67] on div "Inbound" at bounding box center [45, 60] width 85 height 22
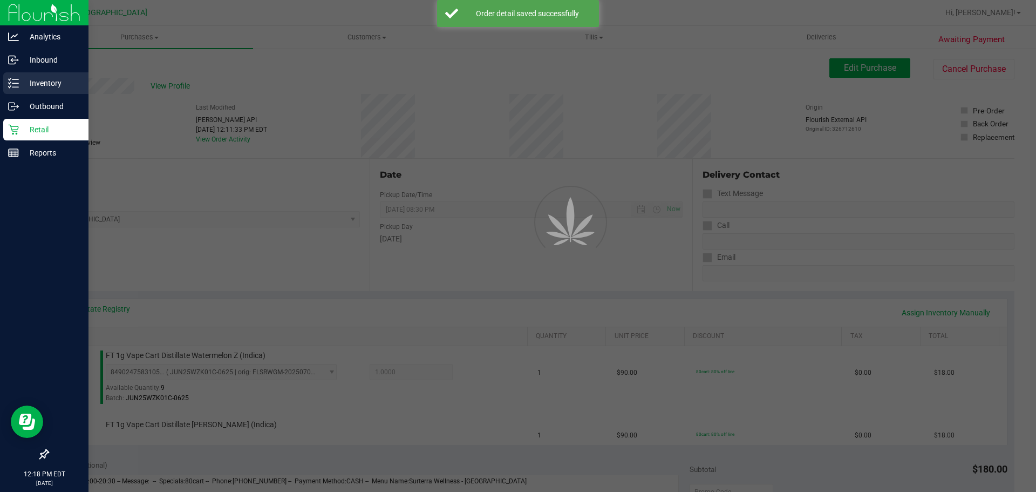
click at [33, 76] on div "Inventory" at bounding box center [45, 83] width 85 height 22
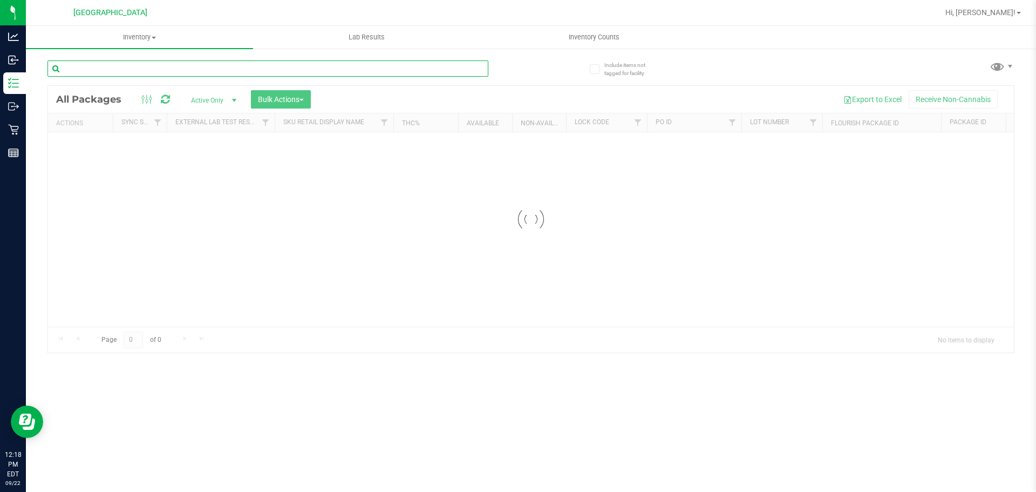
click at [276, 74] on input "text" at bounding box center [267, 68] width 441 height 16
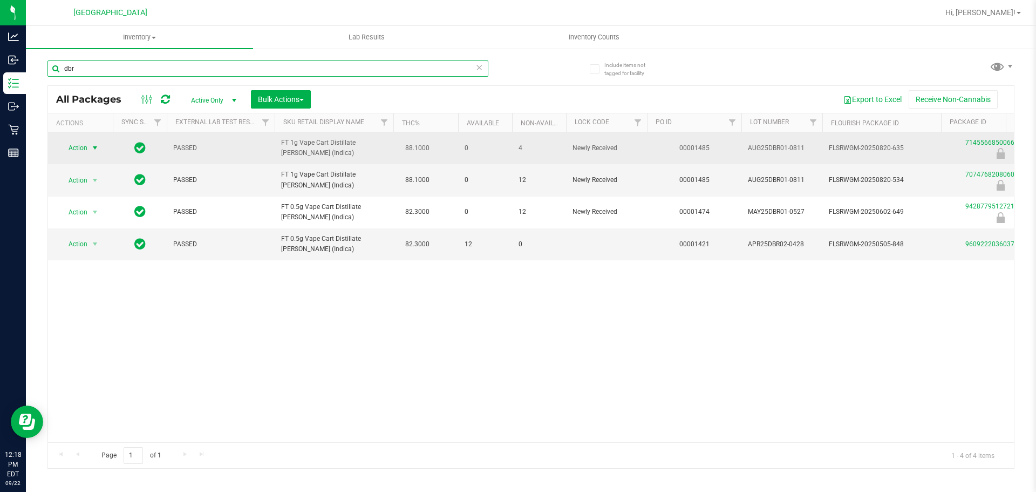
type input "dbr"
click at [74, 145] on span "Action" at bounding box center [73, 147] width 29 height 15
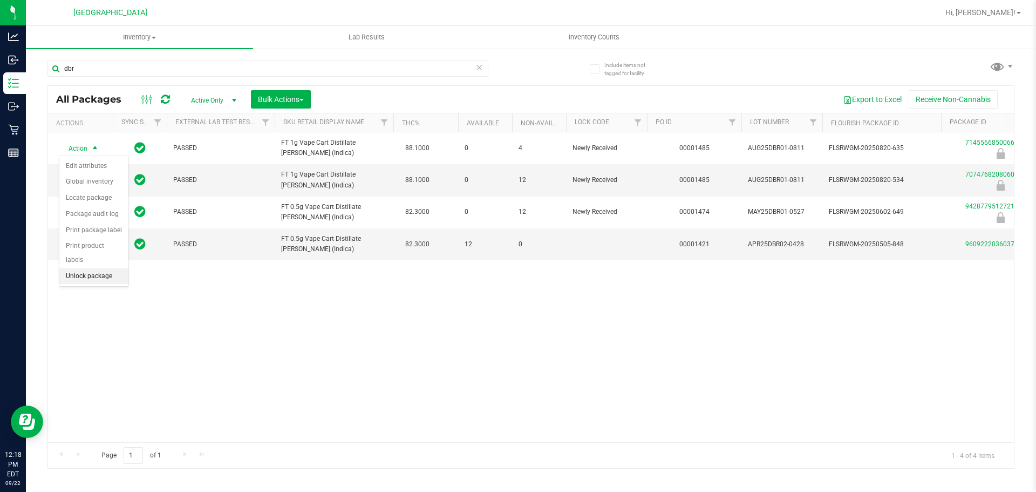
click at [108, 268] on li "Unlock package" at bounding box center [93, 276] width 69 height 16
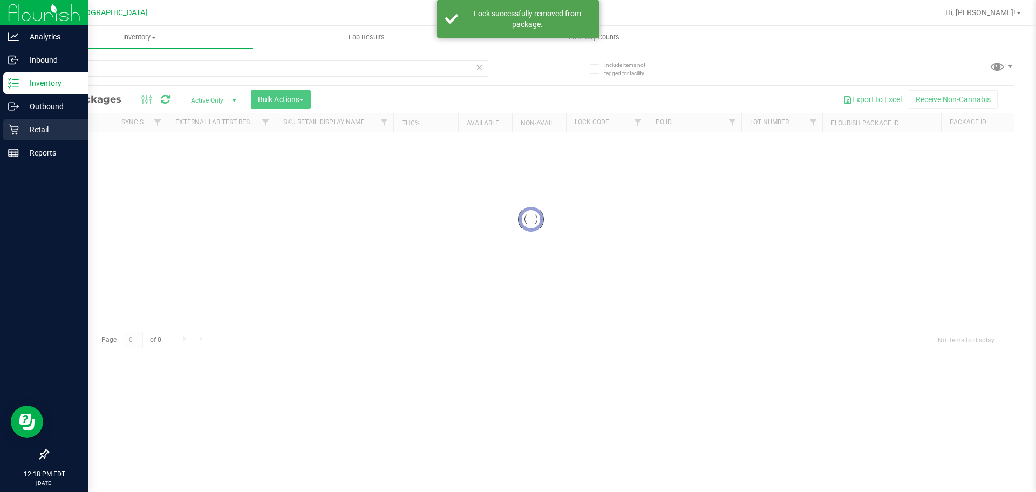
click at [24, 125] on p "Retail" at bounding box center [51, 129] width 65 height 13
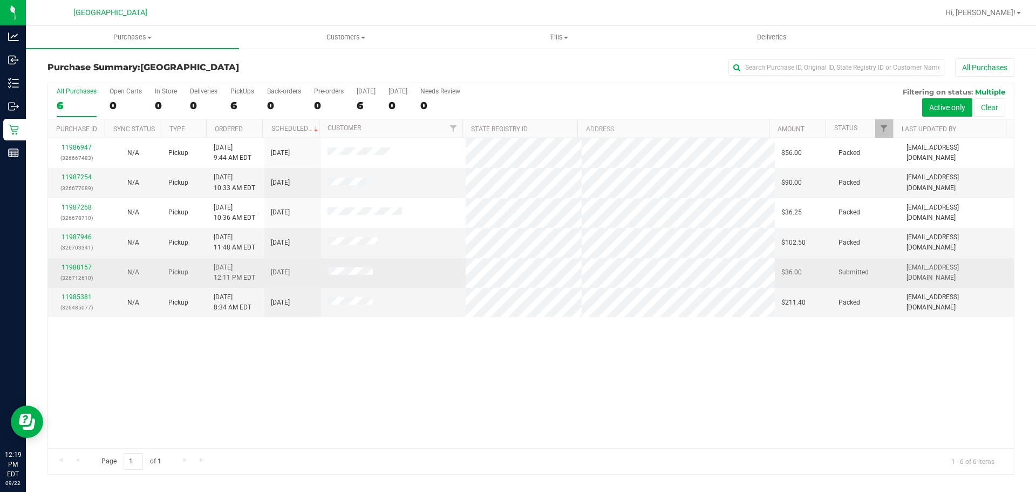
click at [280, 257] on tbody "11986947 (326667483) N/A Pickup [DATE] 9:44 AM EDT 9/22/2025 $56.00 Packed [EMA…" at bounding box center [531, 227] width 966 height 179
click at [253, 268] on span "[DATE] 12:11 PM EDT" at bounding box center [235, 272] width 42 height 21
click at [86, 267] on link "11988157" at bounding box center [77, 267] width 30 height 8
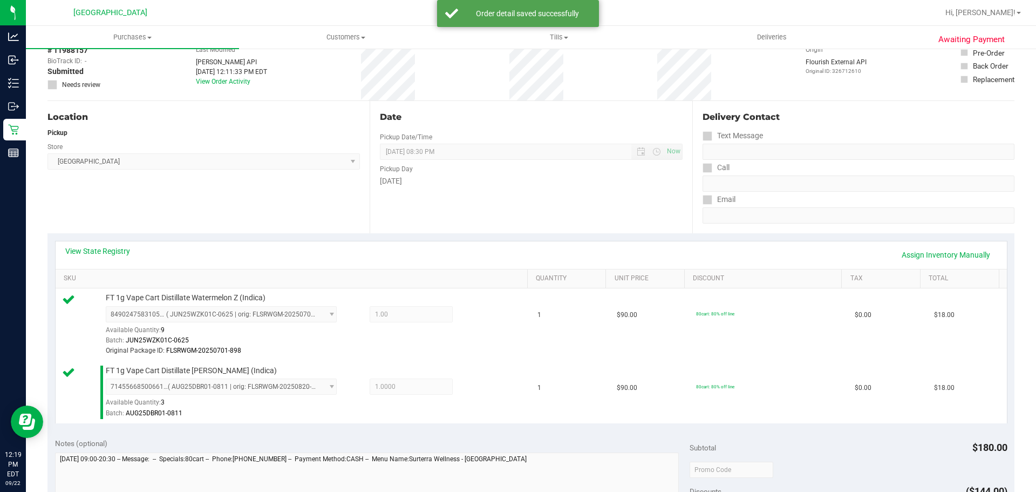
scroll to position [216, 0]
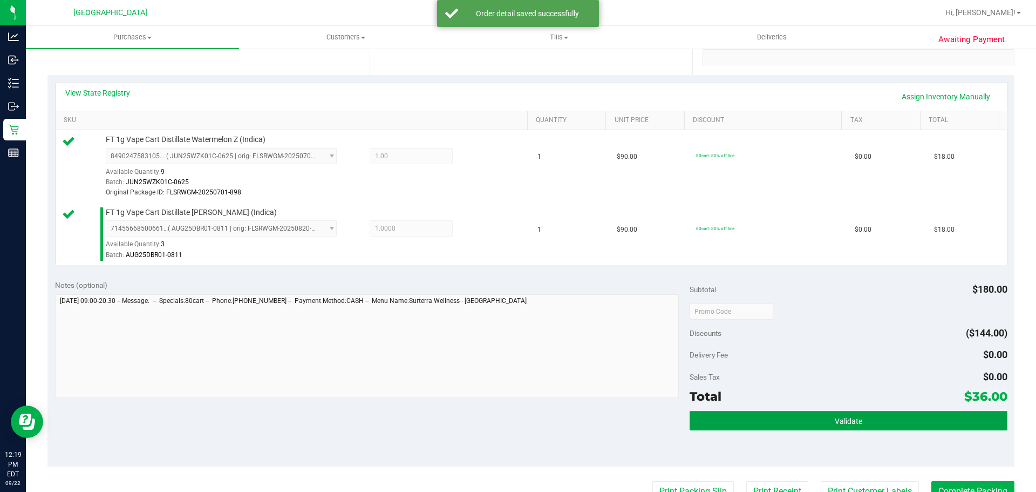
click at [758, 412] on button "Validate" at bounding box center [848, 420] width 317 height 19
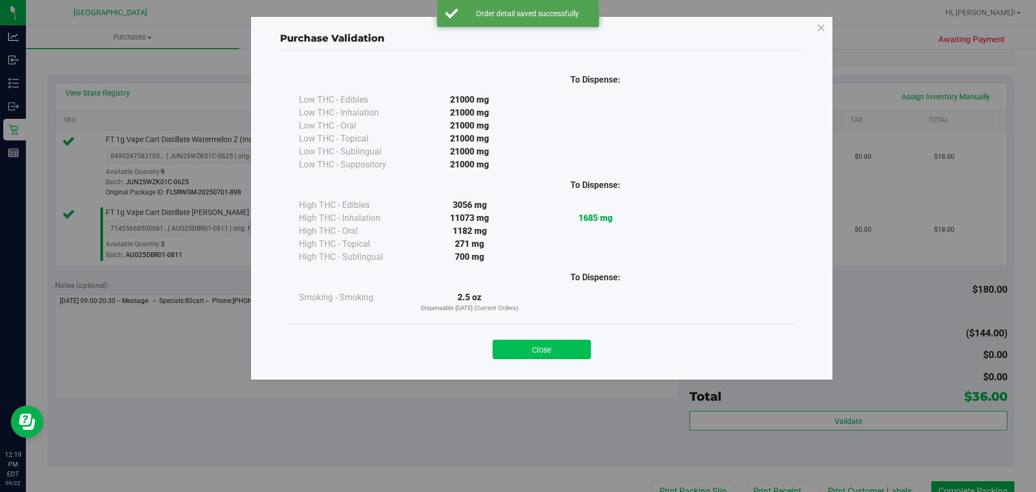
click at [534, 341] on button "Close" at bounding box center [542, 349] width 98 height 19
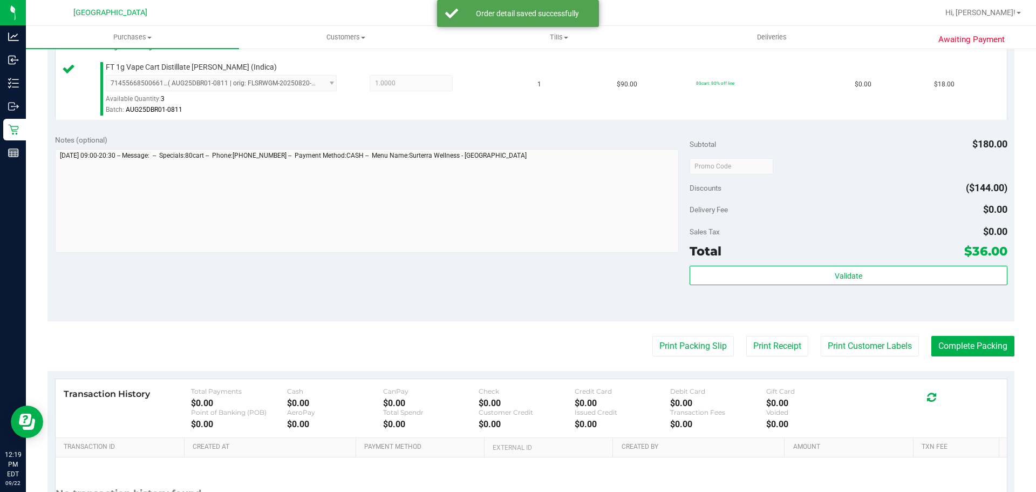
scroll to position [378, 0]
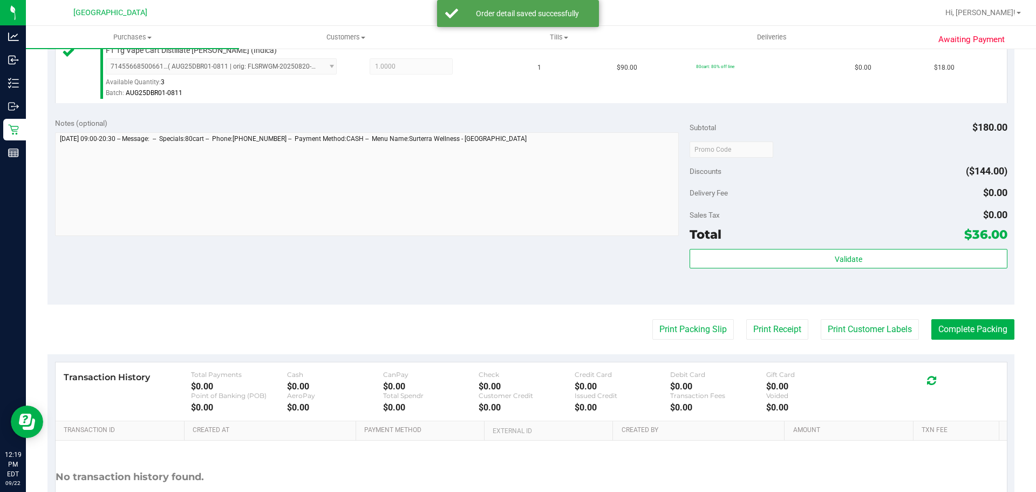
click at [640, 329] on div "Print Packing Slip Print Receipt Print Customer Labels Complete Packing" at bounding box center [530, 329] width 967 height 21
click at [653, 328] on button "Print Packing Slip" at bounding box center [694, 329] width 82 height 21
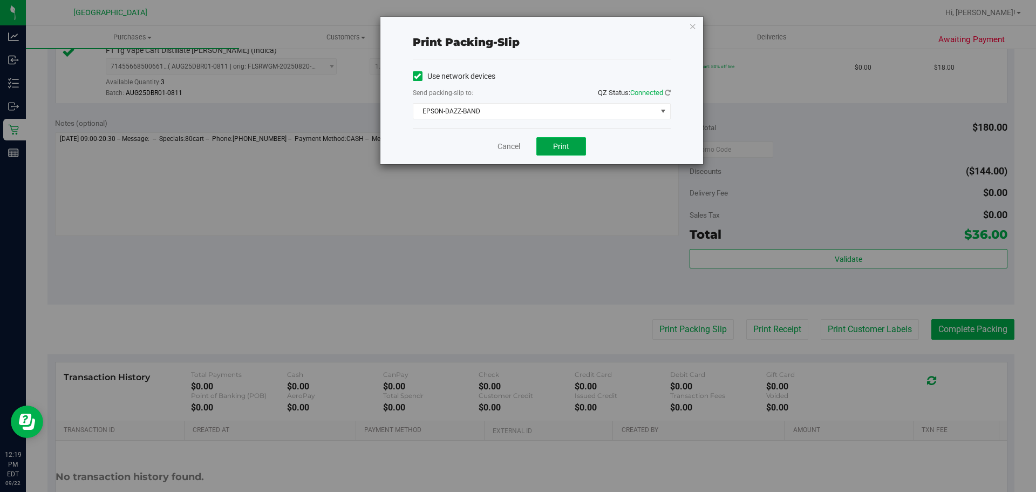
click at [554, 141] on button "Print" at bounding box center [562, 146] width 50 height 18
click at [555, 142] on span "Print" at bounding box center [561, 146] width 16 height 9
drag, startPoint x: 498, startPoint y: 147, endPoint x: 527, endPoint y: 154, distance: 30.0
click at [498, 147] on link "Cancel" at bounding box center [509, 146] width 23 height 11
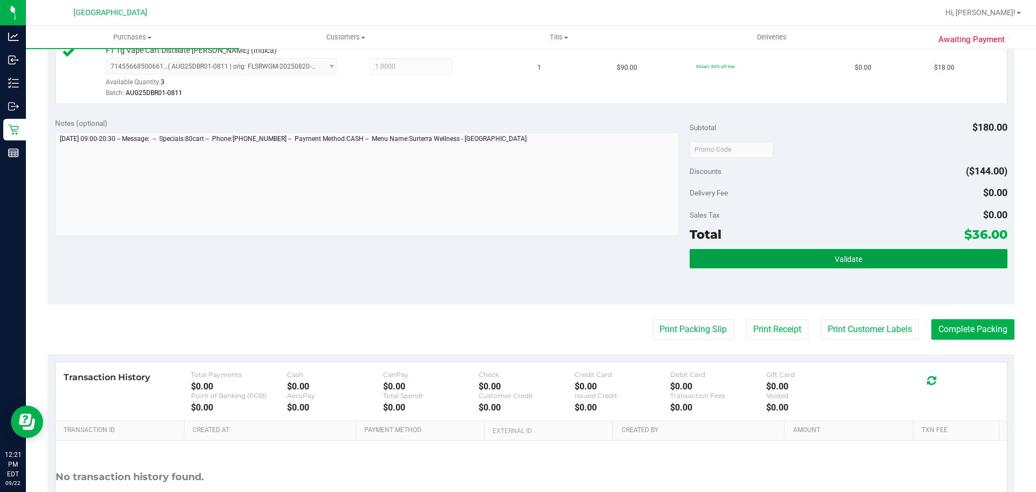
click at [717, 253] on button "Validate" at bounding box center [848, 258] width 317 height 19
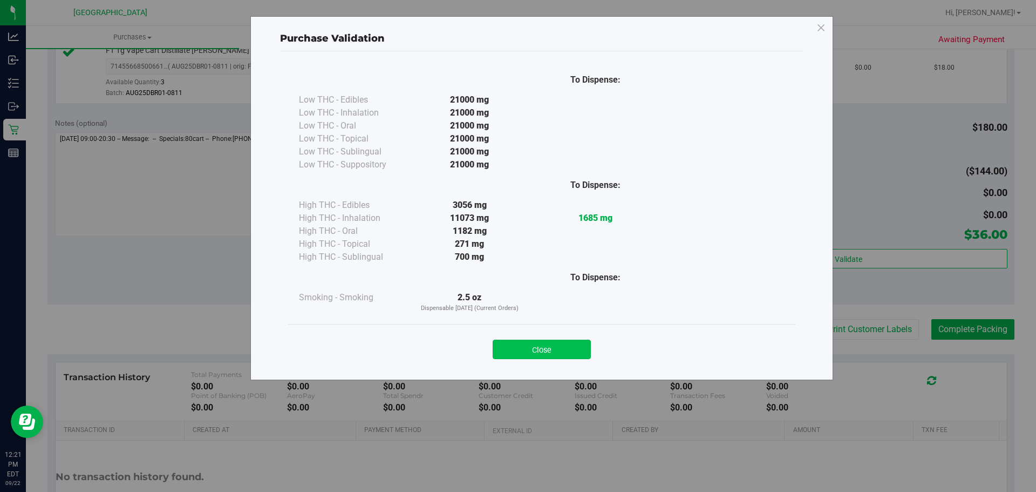
click at [578, 351] on button "Close" at bounding box center [542, 349] width 98 height 19
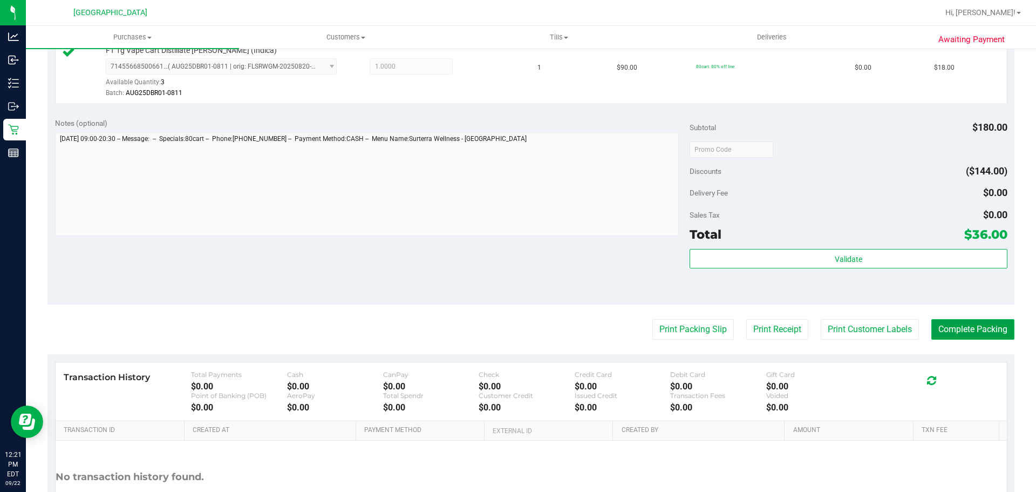
click at [980, 330] on button "Complete Packing" at bounding box center [973, 329] width 83 height 21
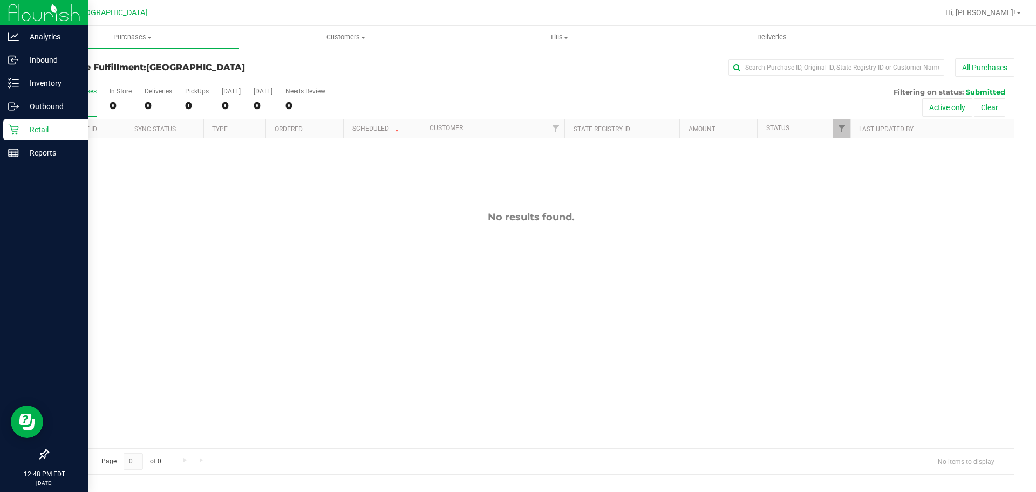
click at [4, 131] on div "Retail" at bounding box center [45, 130] width 85 height 22
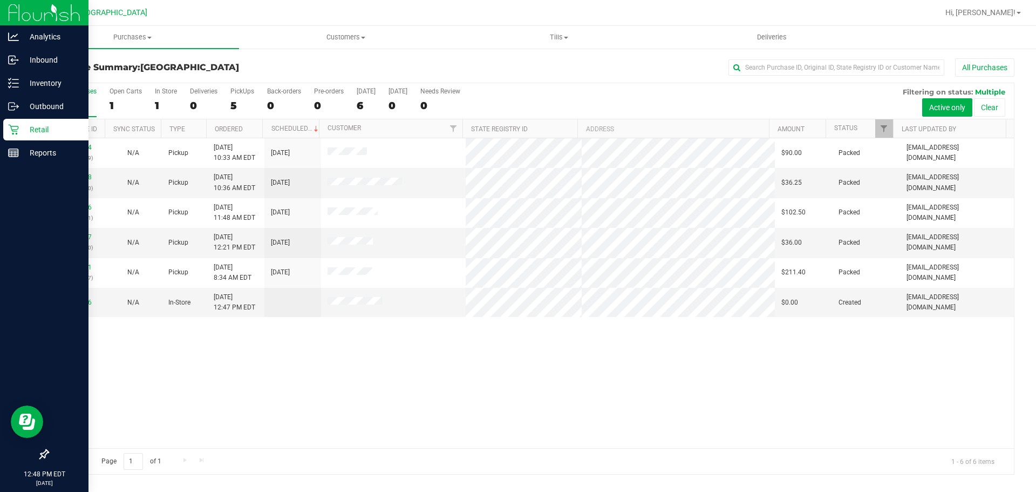
click at [22, 131] on p "Retail" at bounding box center [51, 129] width 65 height 13
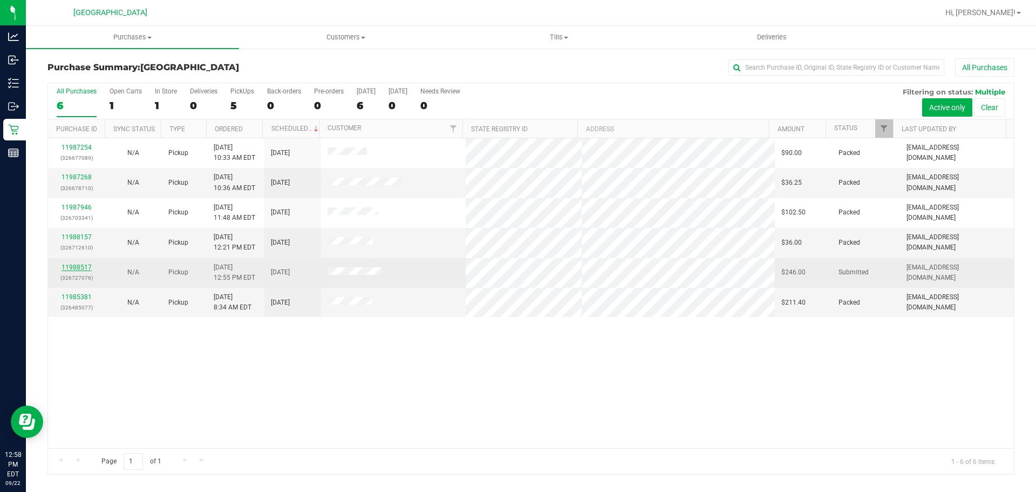
click at [78, 268] on link "11988517" at bounding box center [77, 267] width 30 height 8
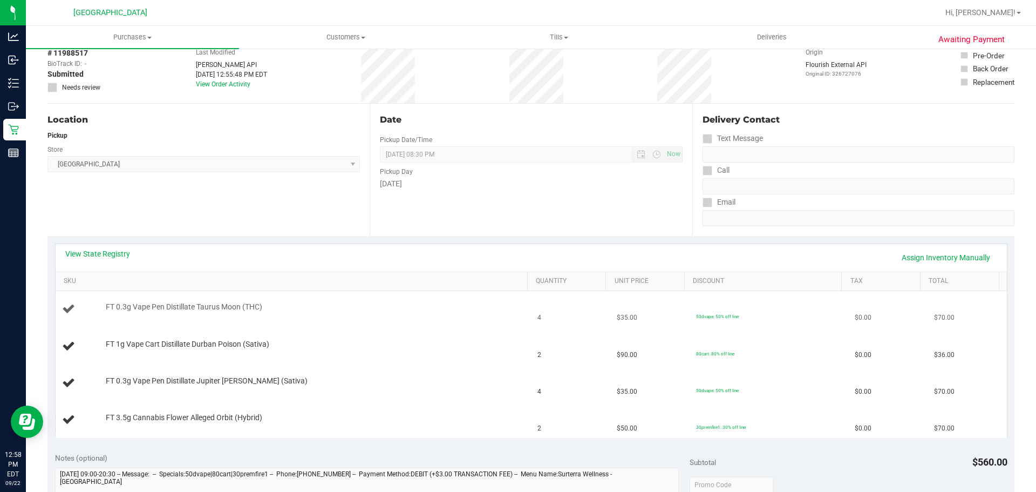
scroll to position [216, 0]
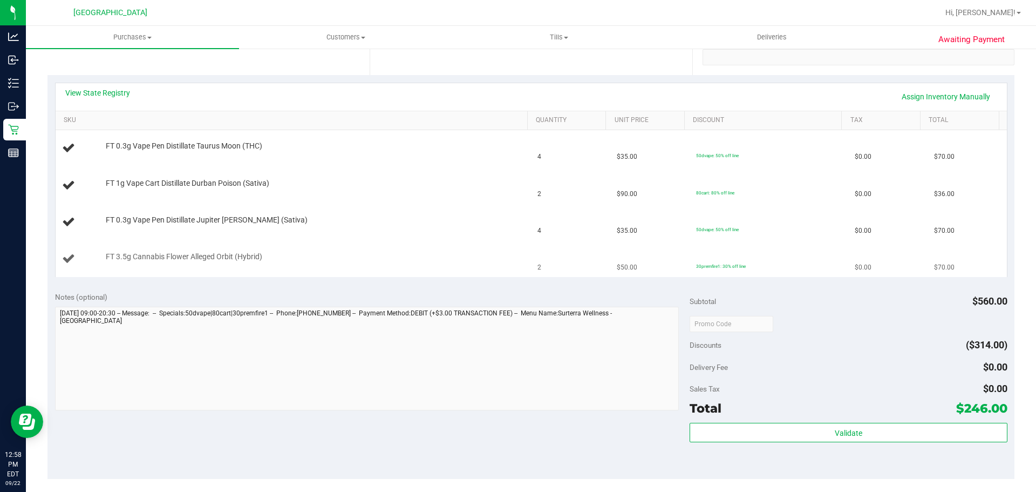
click at [242, 260] on span "FT 3.5g Cannabis Flower Alleged Orbit (Hybrid)" at bounding box center [184, 257] width 157 height 10
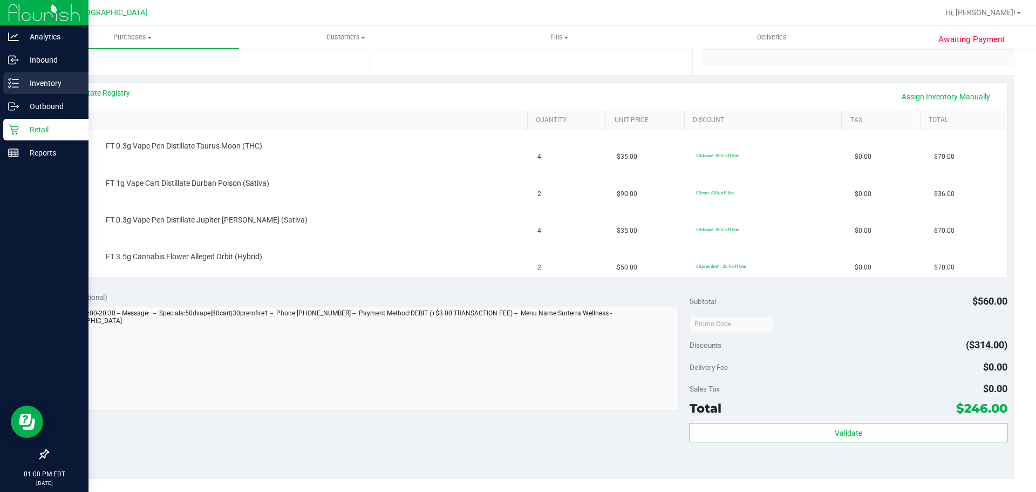
click at [29, 83] on p "Inventory" at bounding box center [51, 83] width 65 height 13
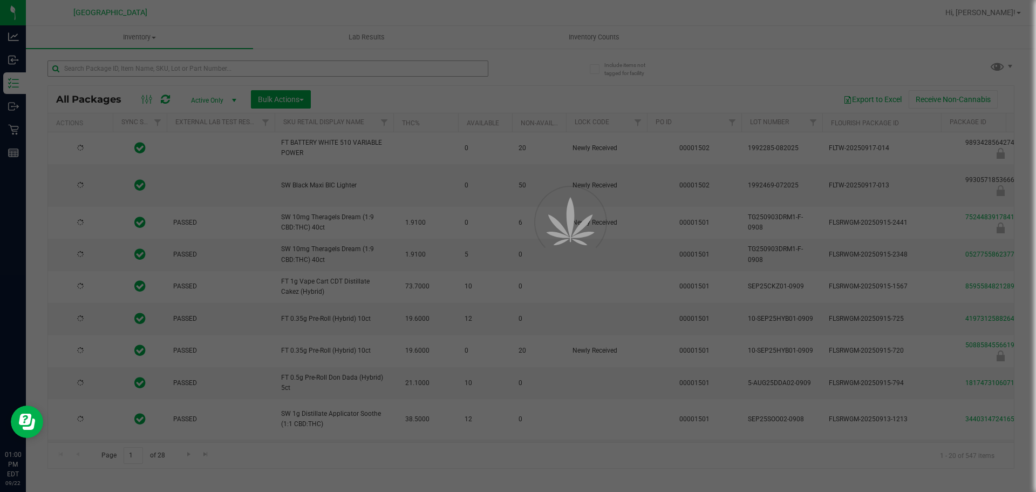
click at [164, 75] on div at bounding box center [518, 246] width 1036 height 492
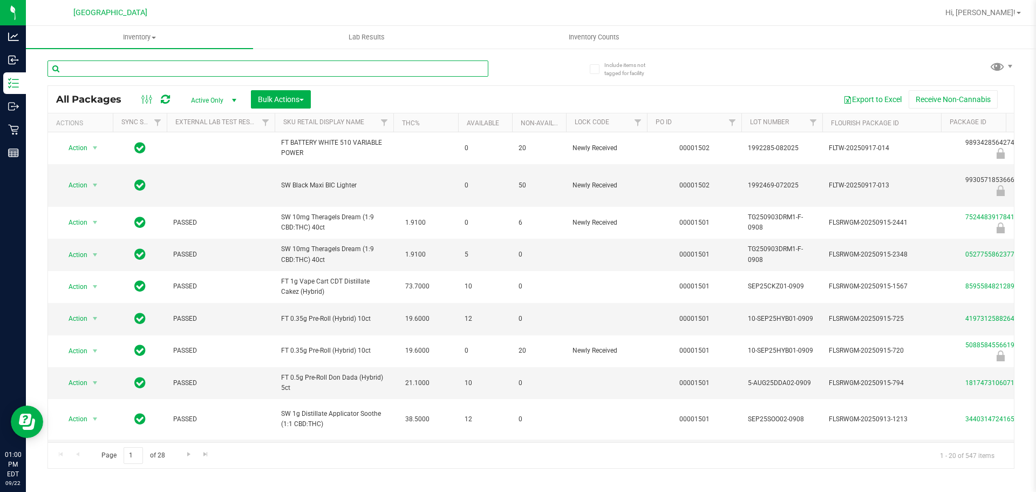
click at [164, 74] on input "text" at bounding box center [267, 68] width 441 height 16
type input "2417769623029533"
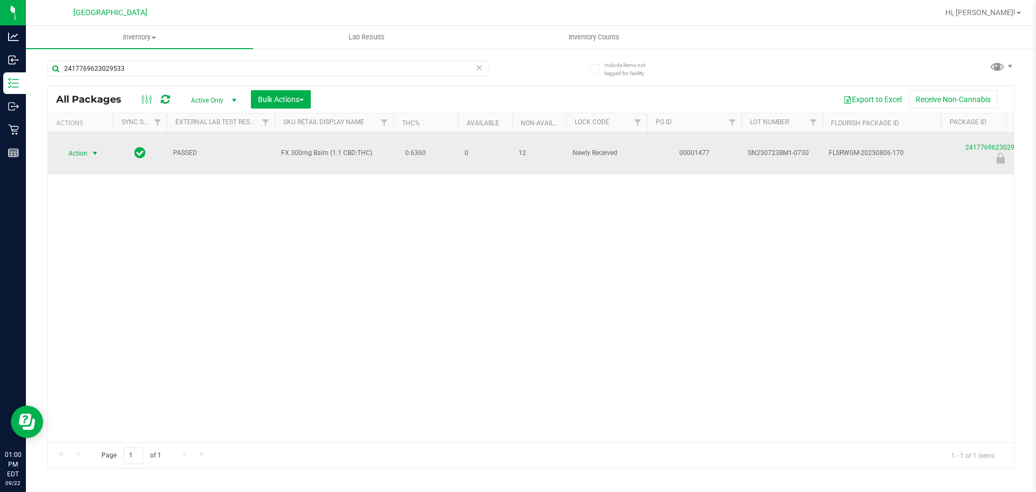
click at [89, 151] on span "select" at bounding box center [95, 153] width 13 height 15
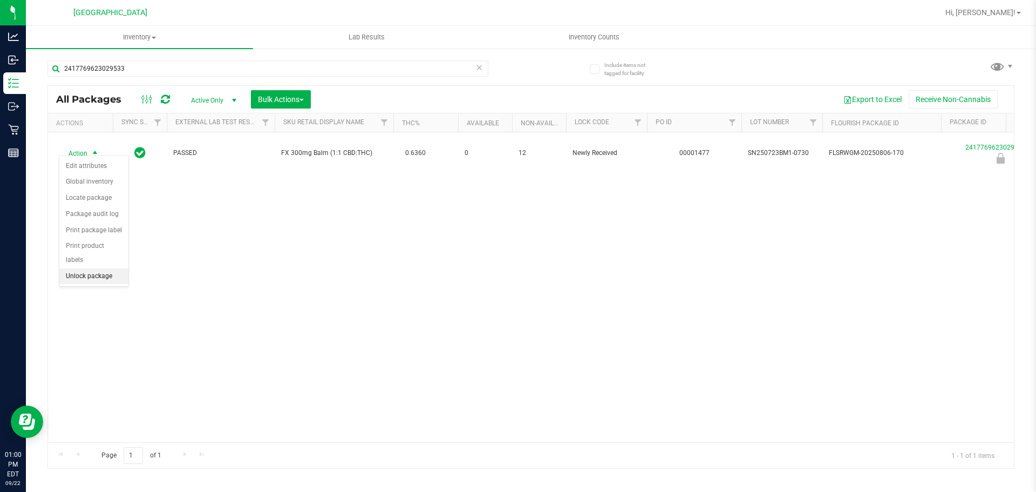
click at [82, 268] on li "Unlock package" at bounding box center [93, 276] width 69 height 16
click at [847, 301] on div "Action Action Adjust qty Create package Edit attributes Global inventory Locate…" at bounding box center [531, 287] width 966 height 310
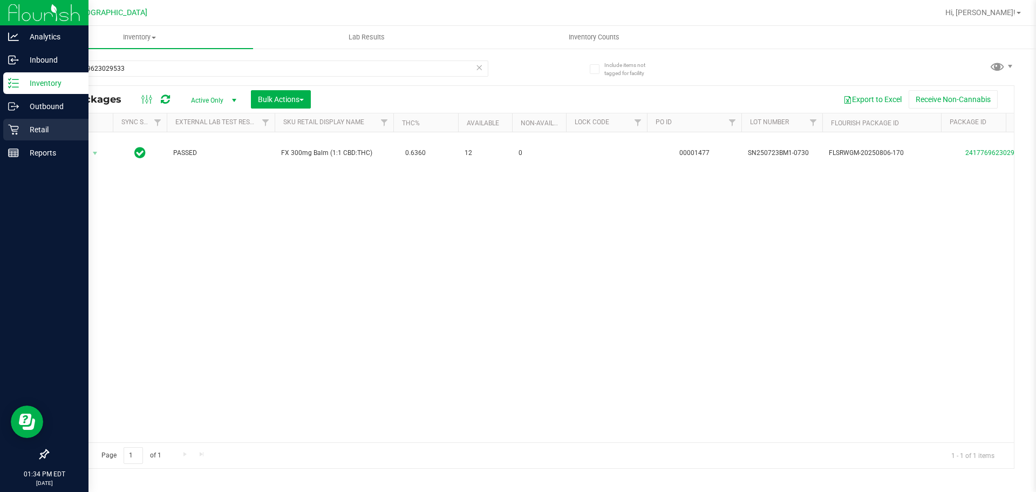
click at [22, 125] on p "Retail" at bounding box center [51, 129] width 65 height 13
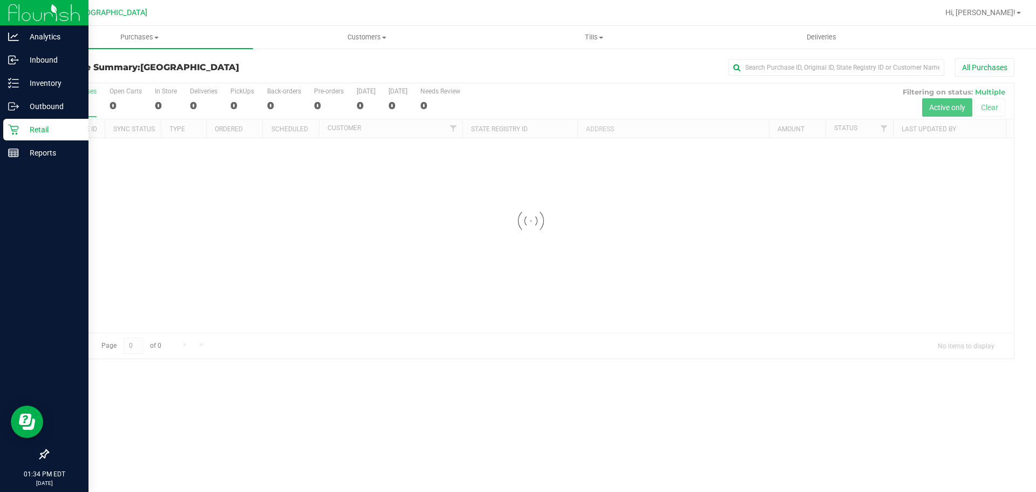
click at [540, 237] on div at bounding box center [531, 220] width 966 height 275
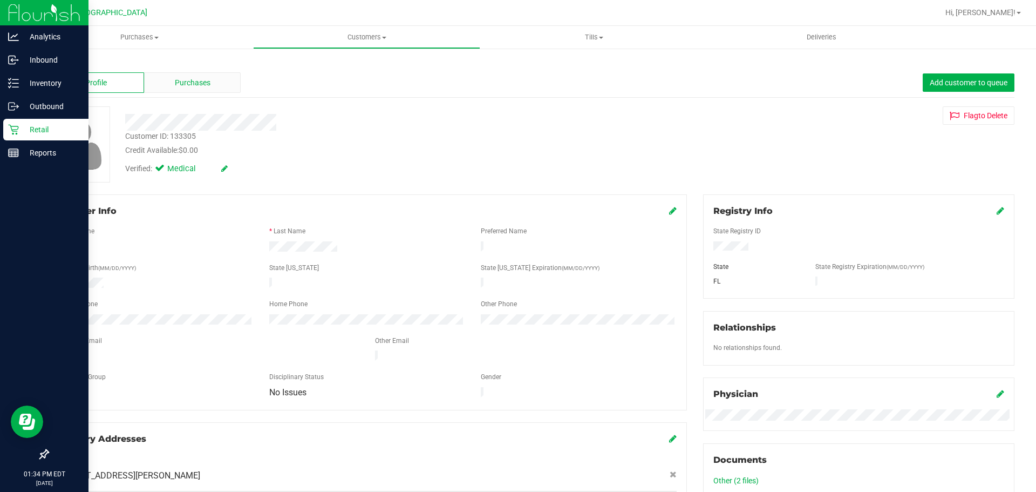
click at [174, 73] on div "Purchases" at bounding box center [192, 82] width 97 height 21
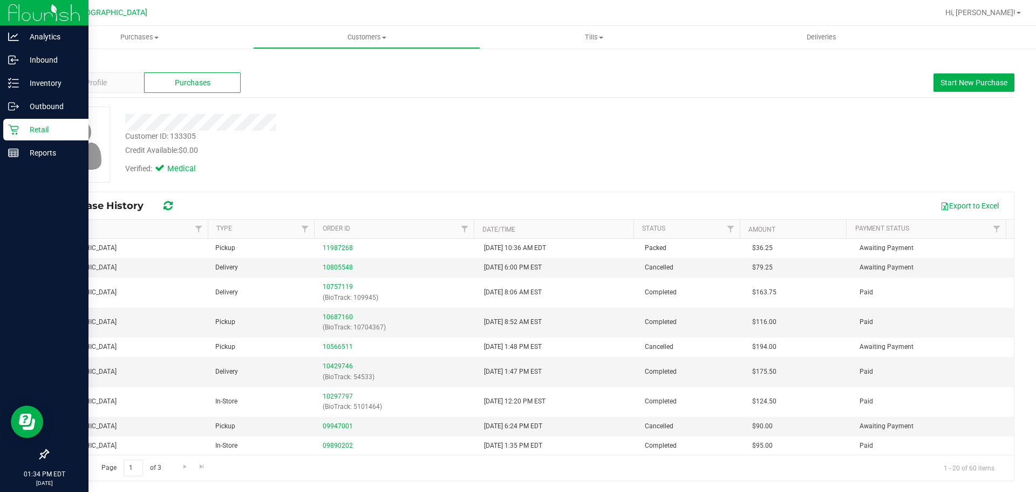
click at [13, 135] on div "Retail" at bounding box center [45, 130] width 85 height 22
